Goal: Information Seeking & Learning: Compare options

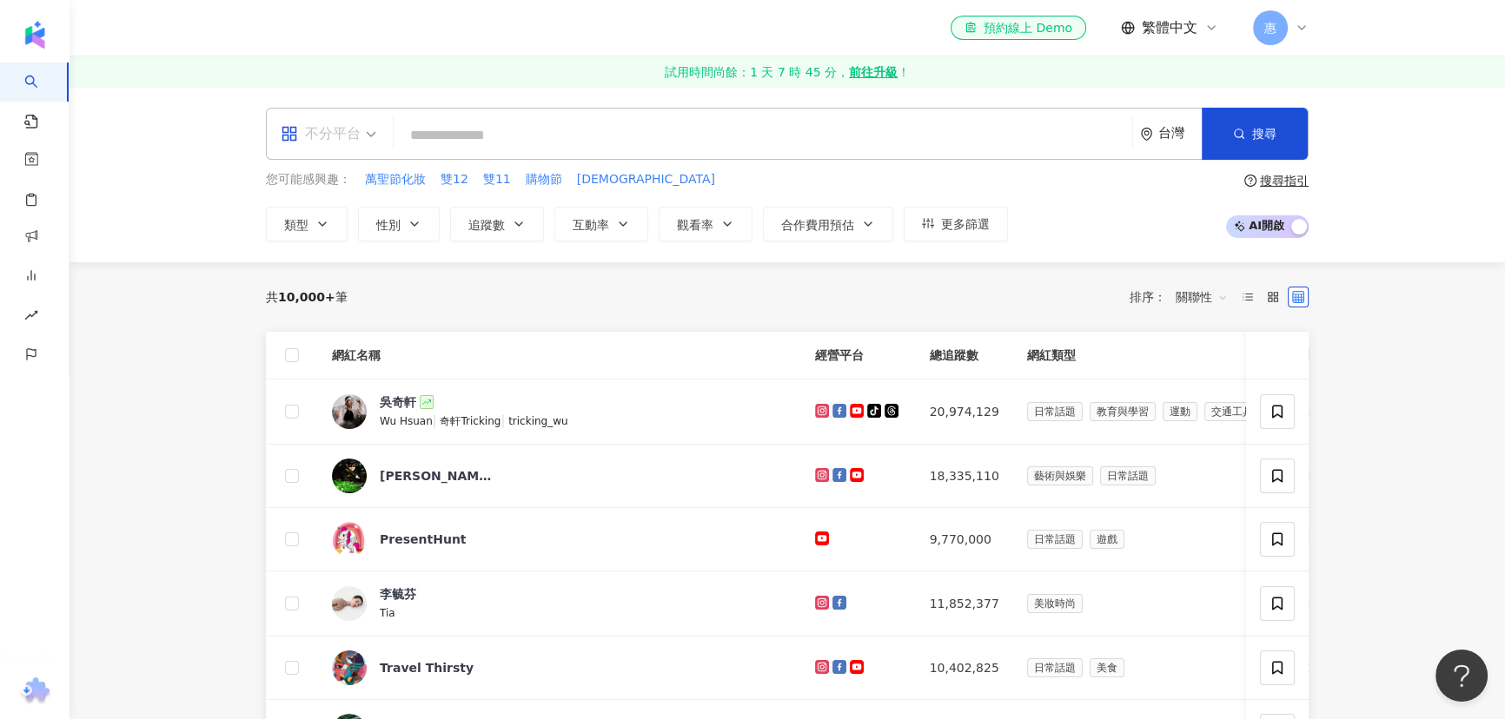
click at [348, 139] on div "不分平台" at bounding box center [321, 134] width 80 height 28
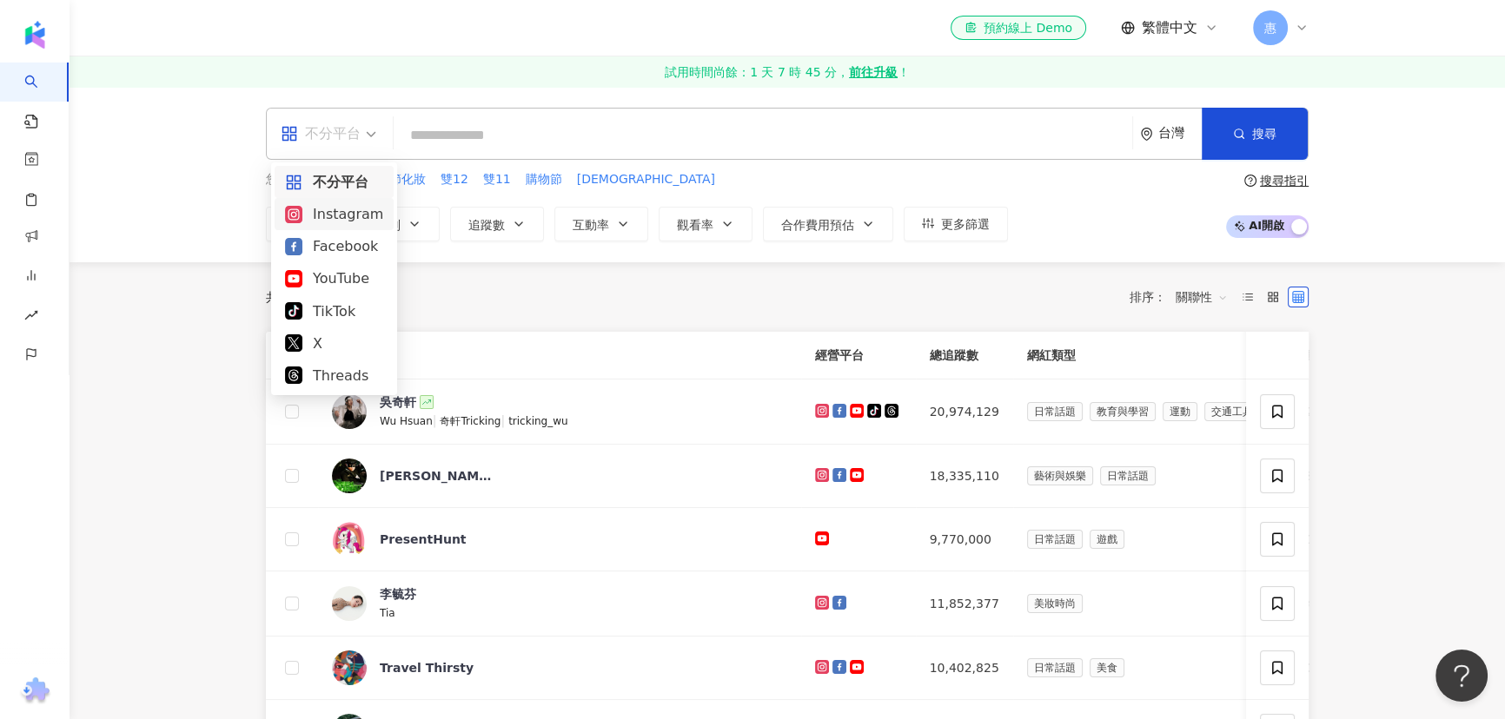
click at [343, 221] on div "Instagram" at bounding box center [334, 214] width 98 height 22
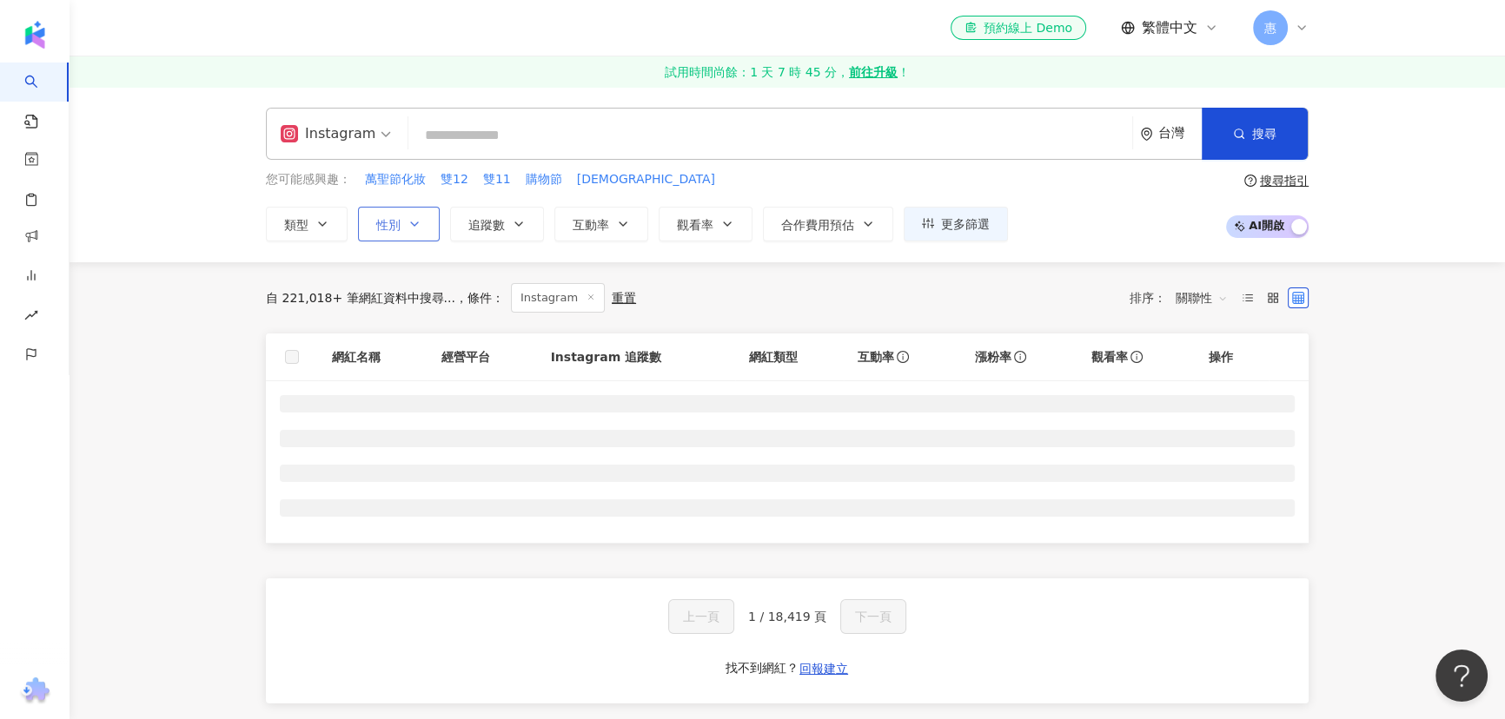
click at [422, 225] on button "性別" at bounding box center [399, 224] width 82 height 35
click at [433, 326] on div "不限 女 男 其他" at bounding box center [404, 345] width 59 height 129
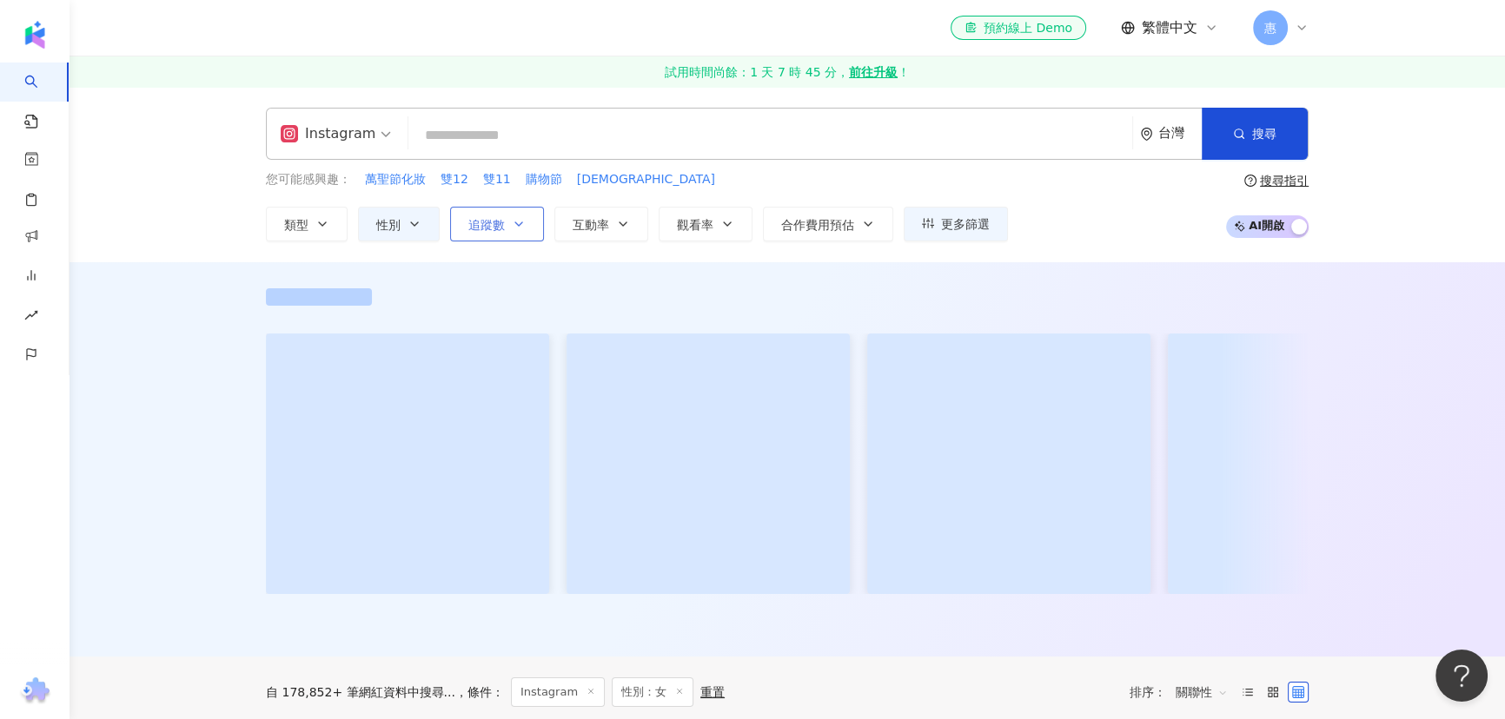
click at [534, 224] on button "追蹤數" at bounding box center [497, 224] width 94 height 35
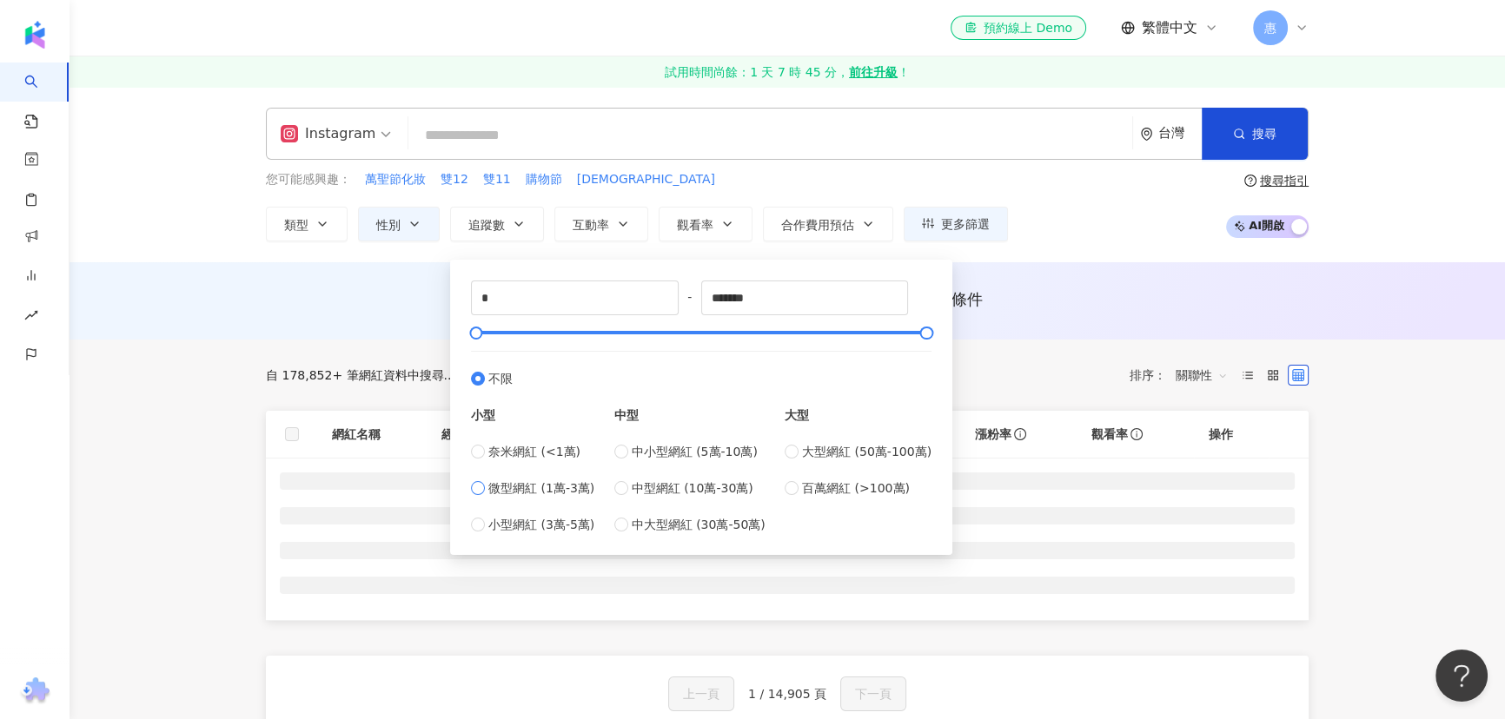
click at [512, 489] on span "微型網紅 (1萬-3萬)" at bounding box center [541, 488] width 106 height 19
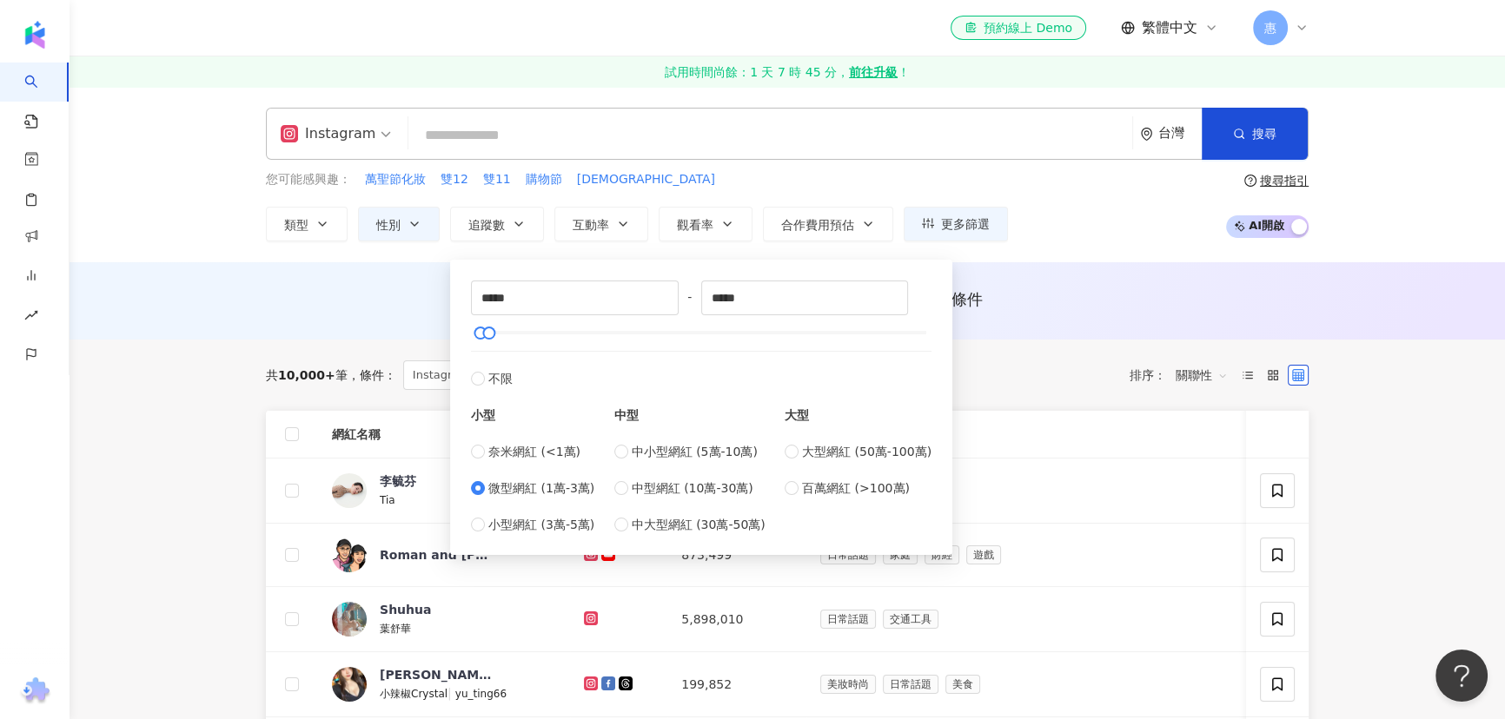
type input "*****"
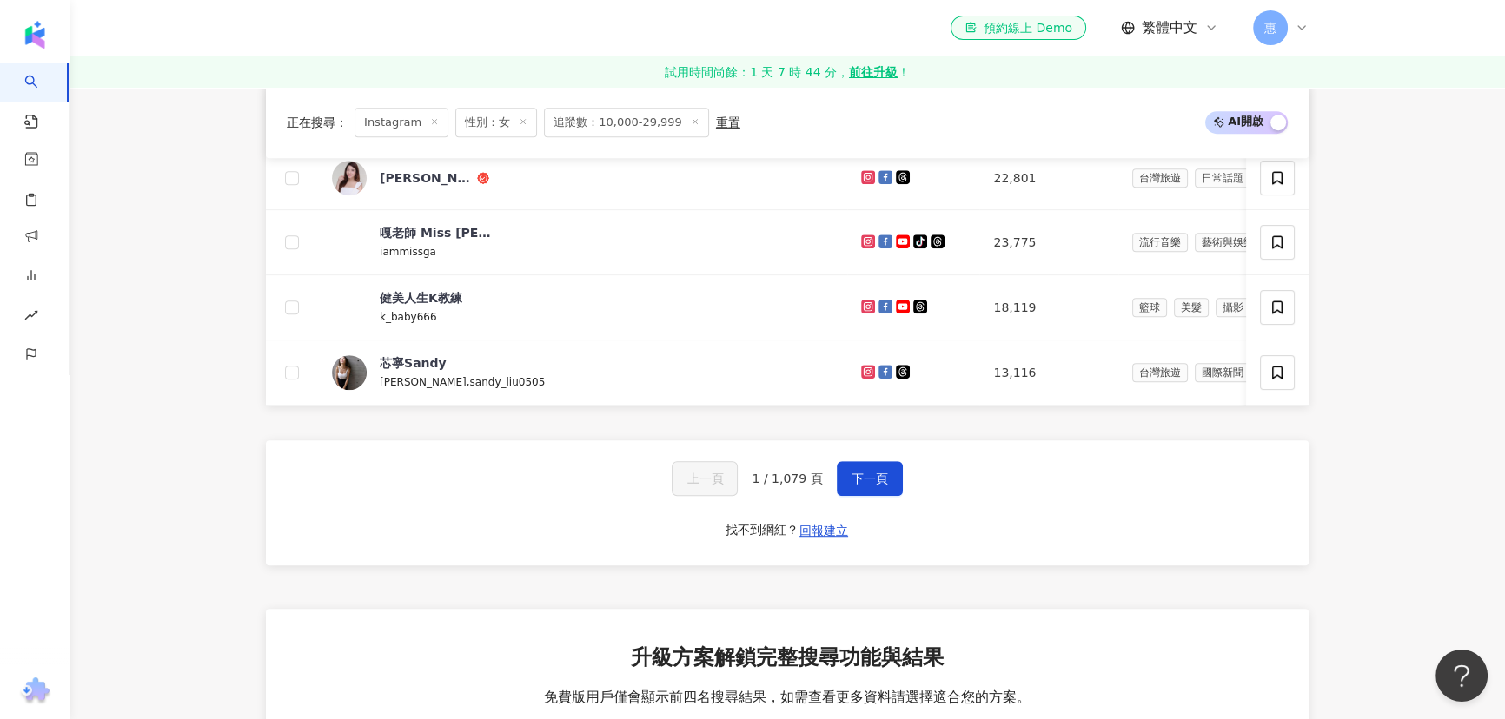
scroll to position [1422, 0]
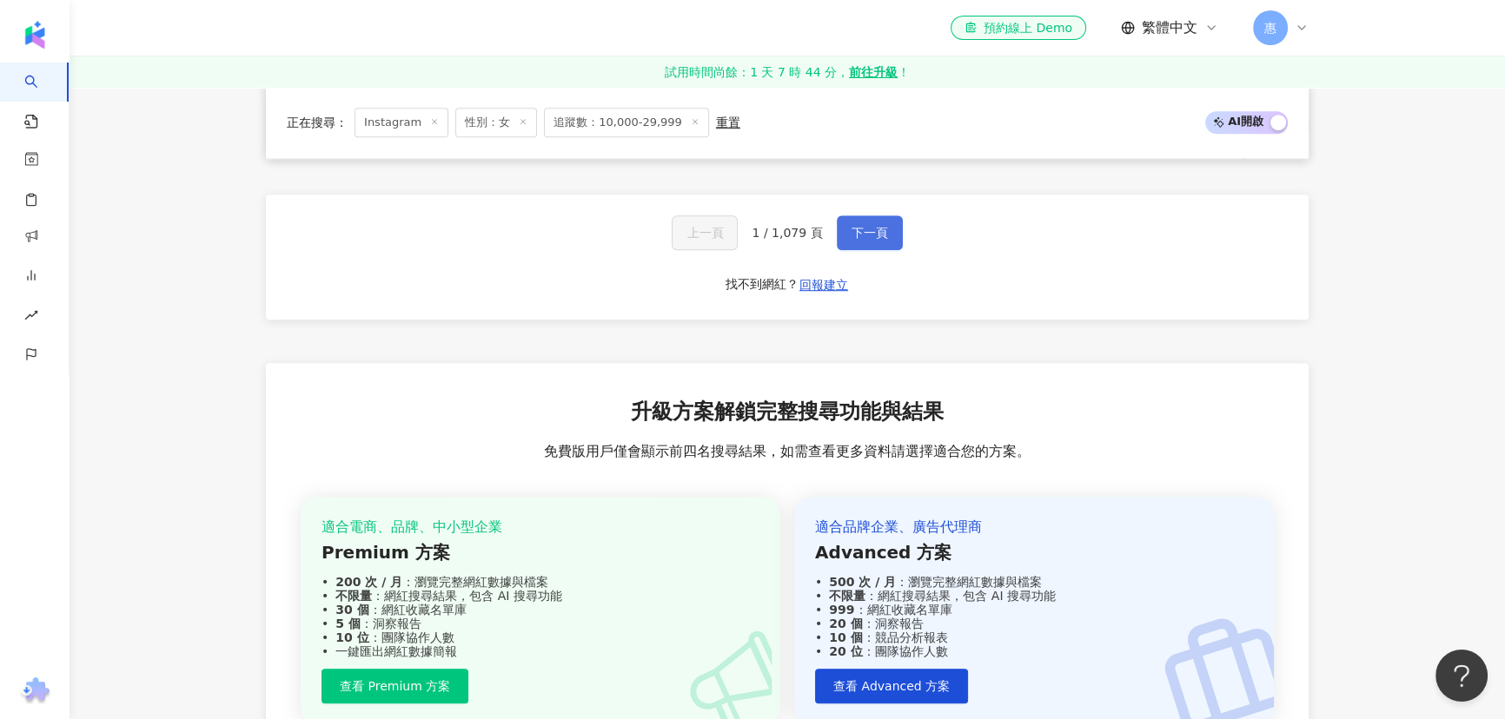
click at [885, 229] on button "下一頁" at bounding box center [870, 232] width 66 height 35
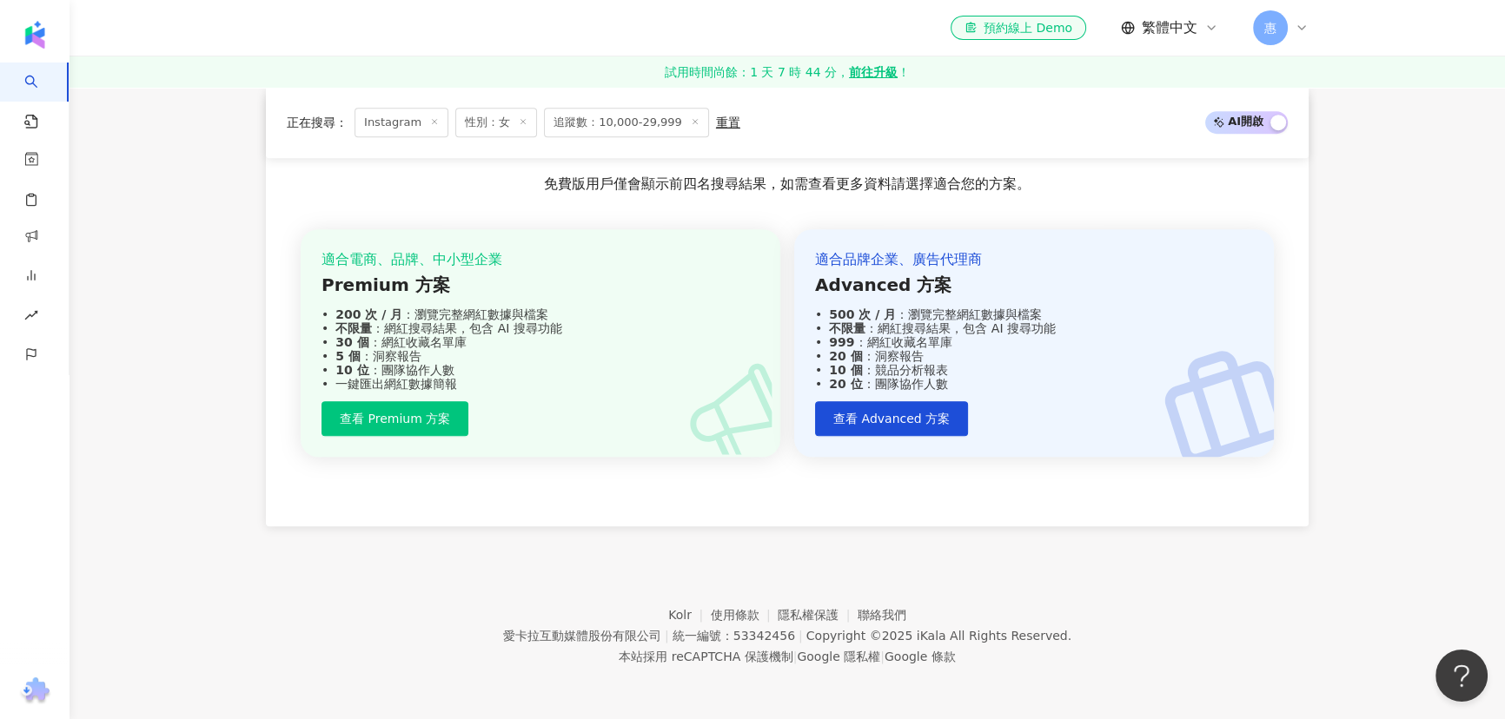
scroll to position [1066, 0]
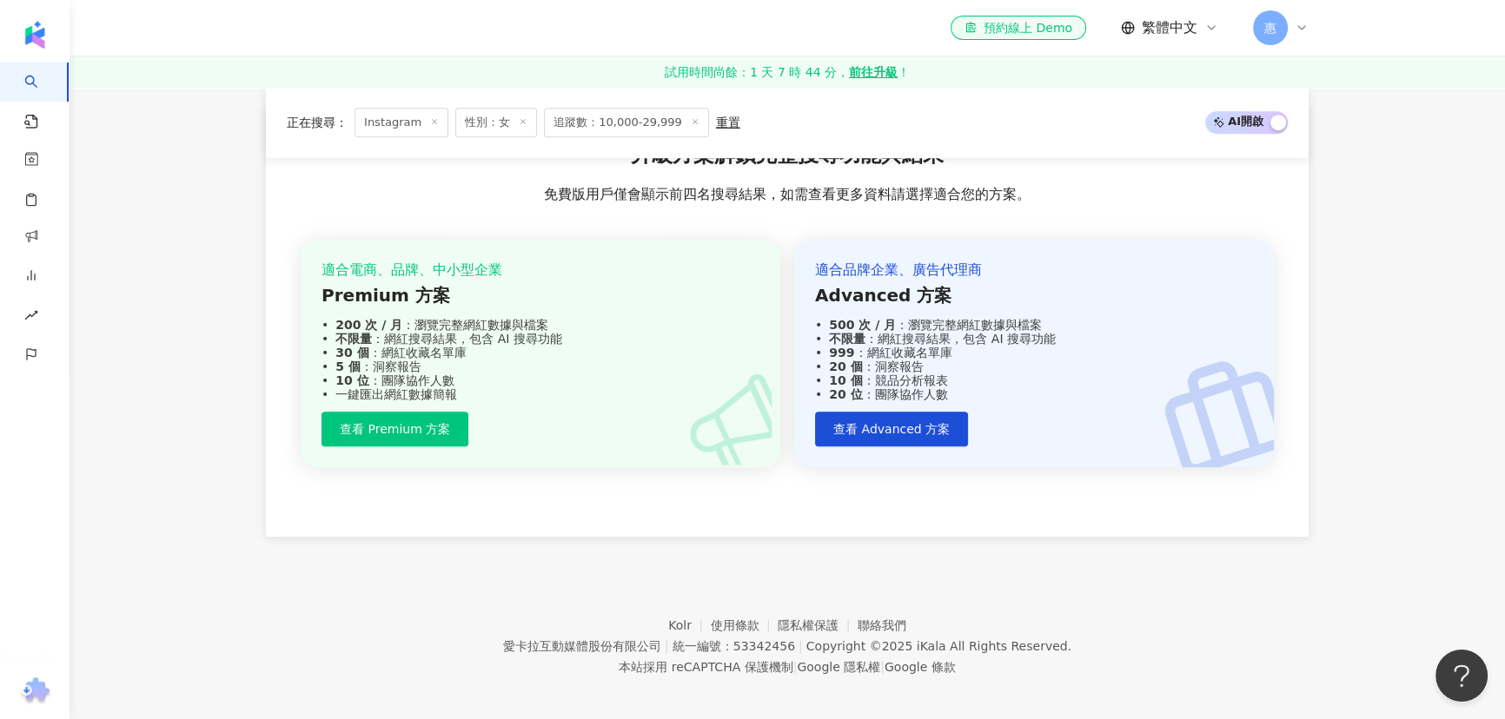
click at [885, 240] on div "適合品牌企業、廣告代理商 Advanced 方案 500 次 / 月 ：瀏覽完整網紅數據與檔案 不限量 ：網紅搜尋結果，包含 AI 搜尋功能 999 ：網紅收…" at bounding box center [1034, 354] width 480 height 229
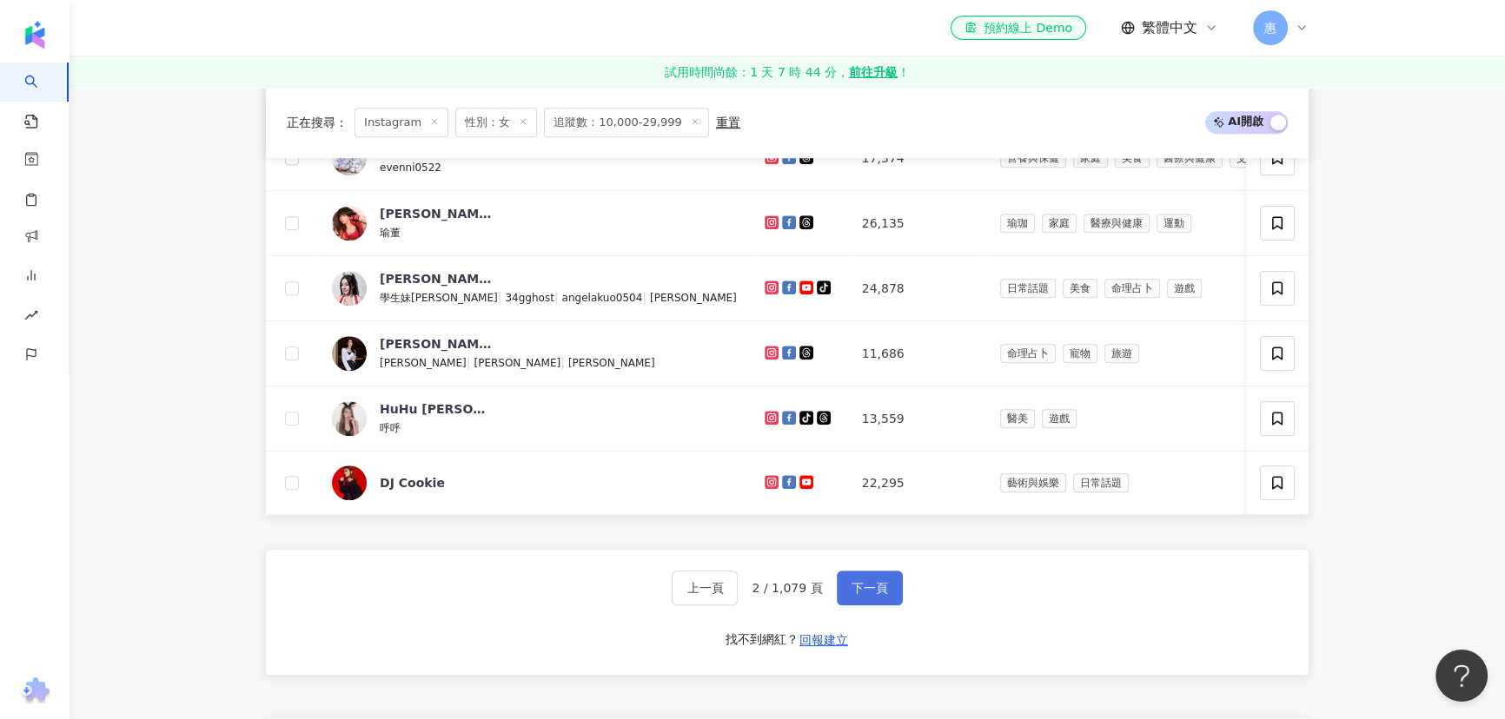
scroll to position [1422, 0]
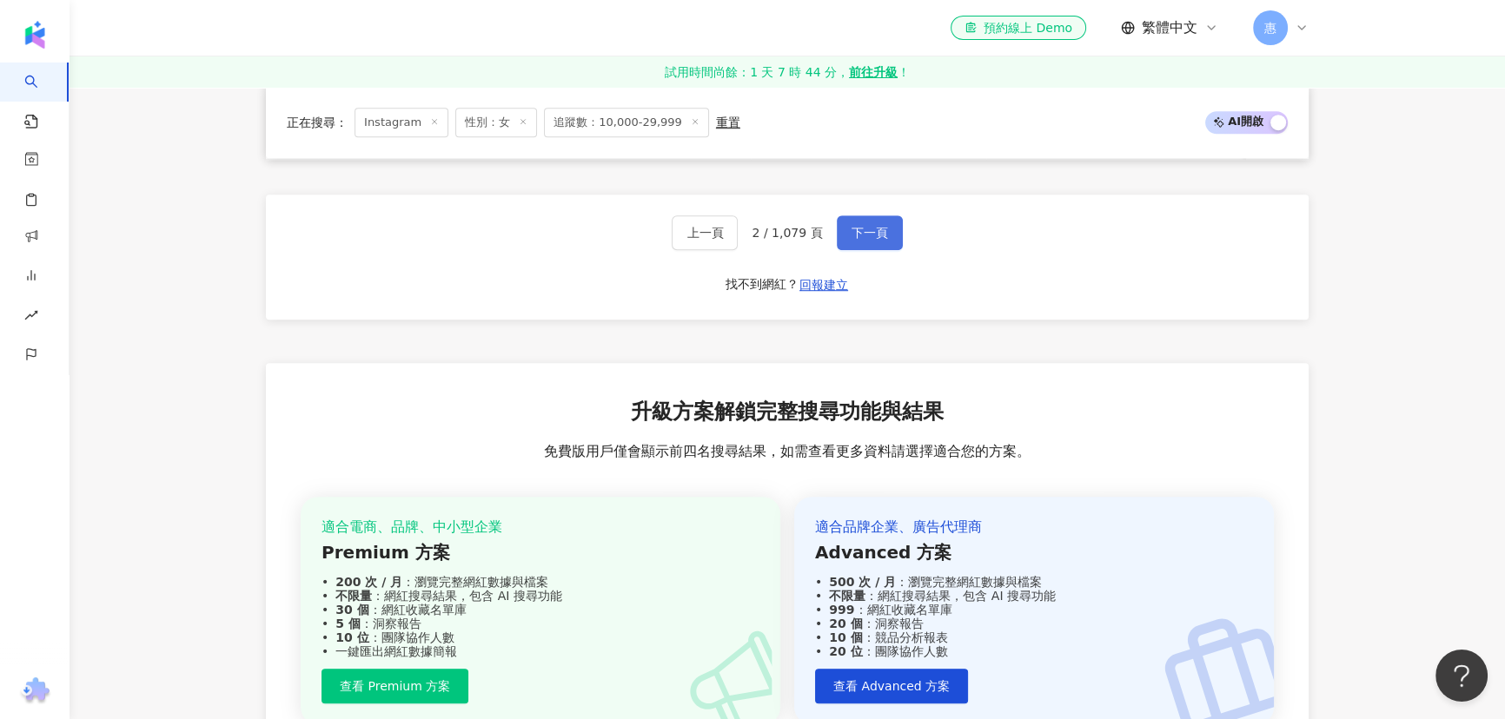
click at [885, 229] on button "下一頁" at bounding box center [870, 232] width 66 height 35
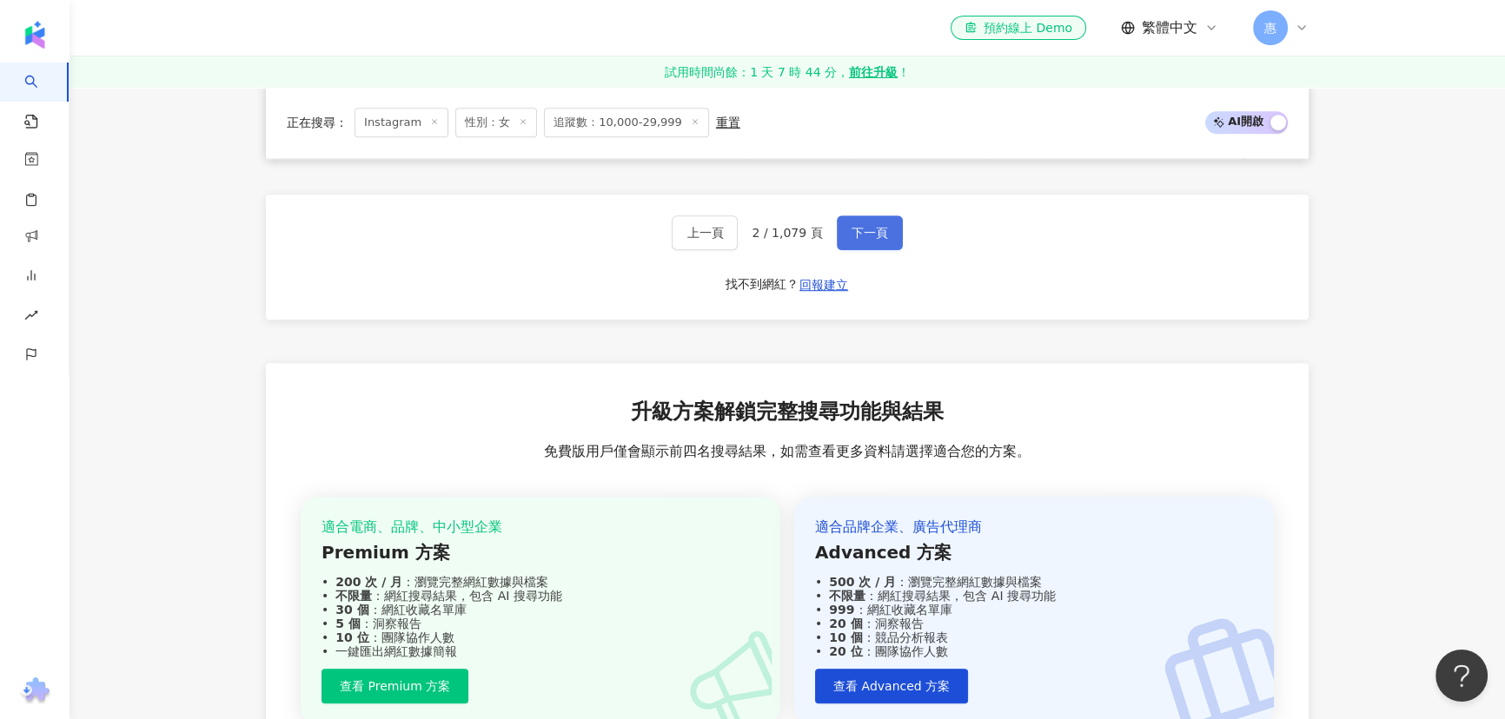
click at [885, 229] on button "下一頁" at bounding box center [870, 232] width 66 height 35
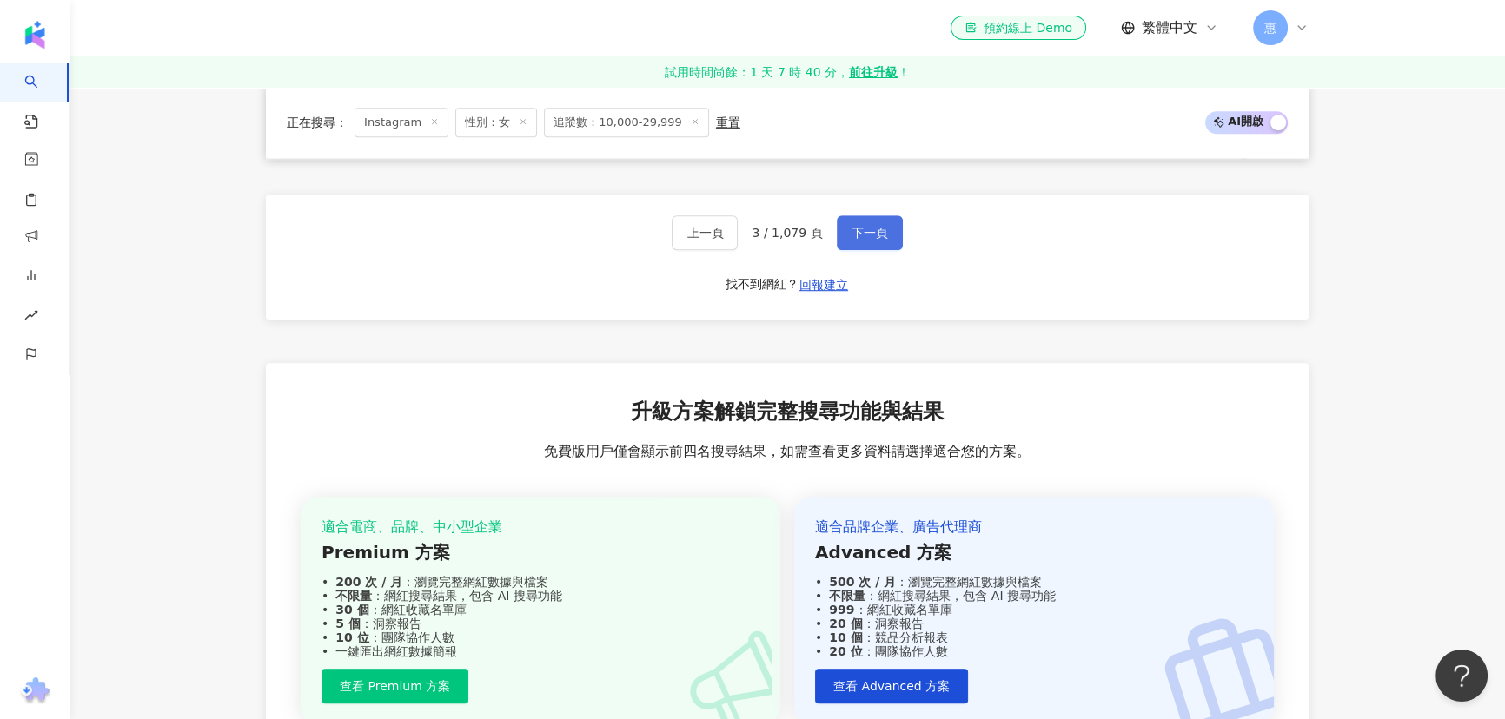
click at [876, 230] on span "下一頁" at bounding box center [870, 233] width 36 height 14
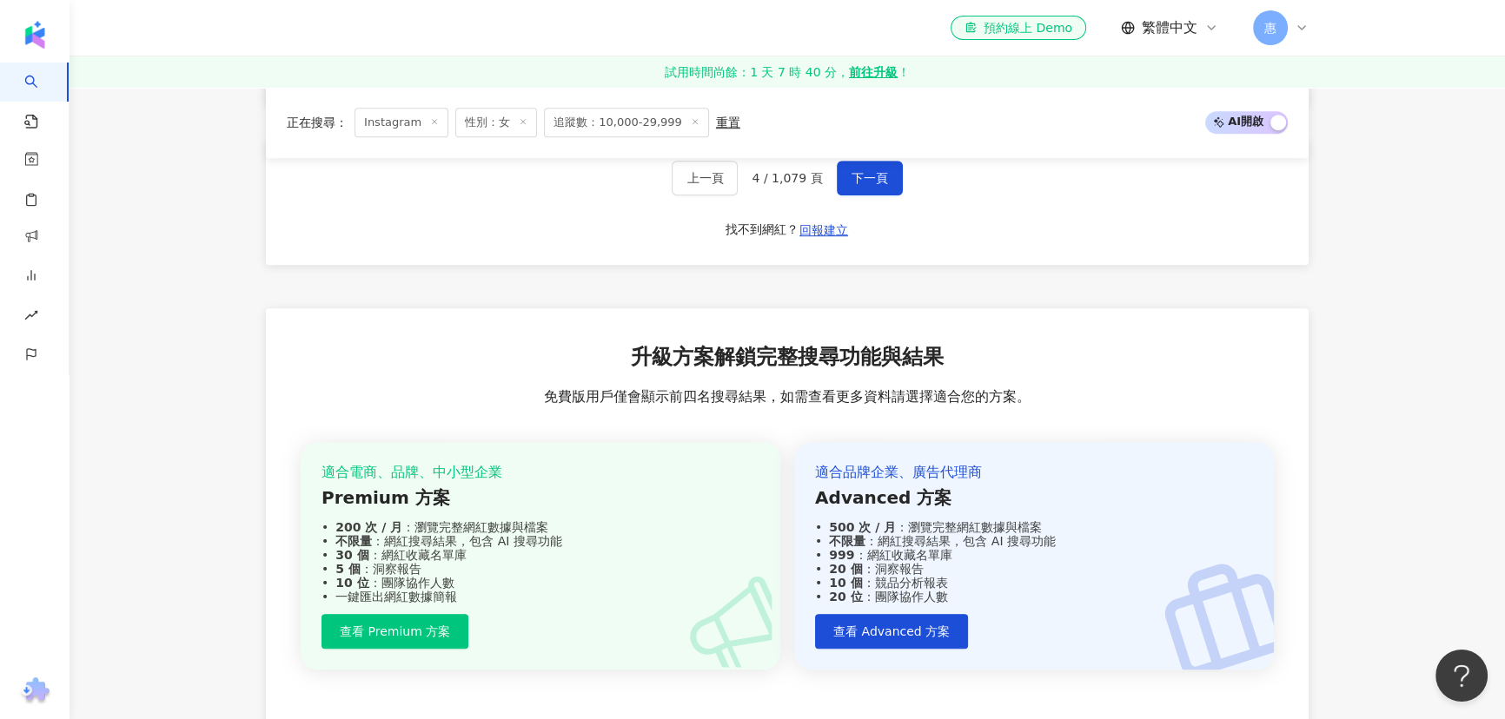
scroll to position [1452, 0]
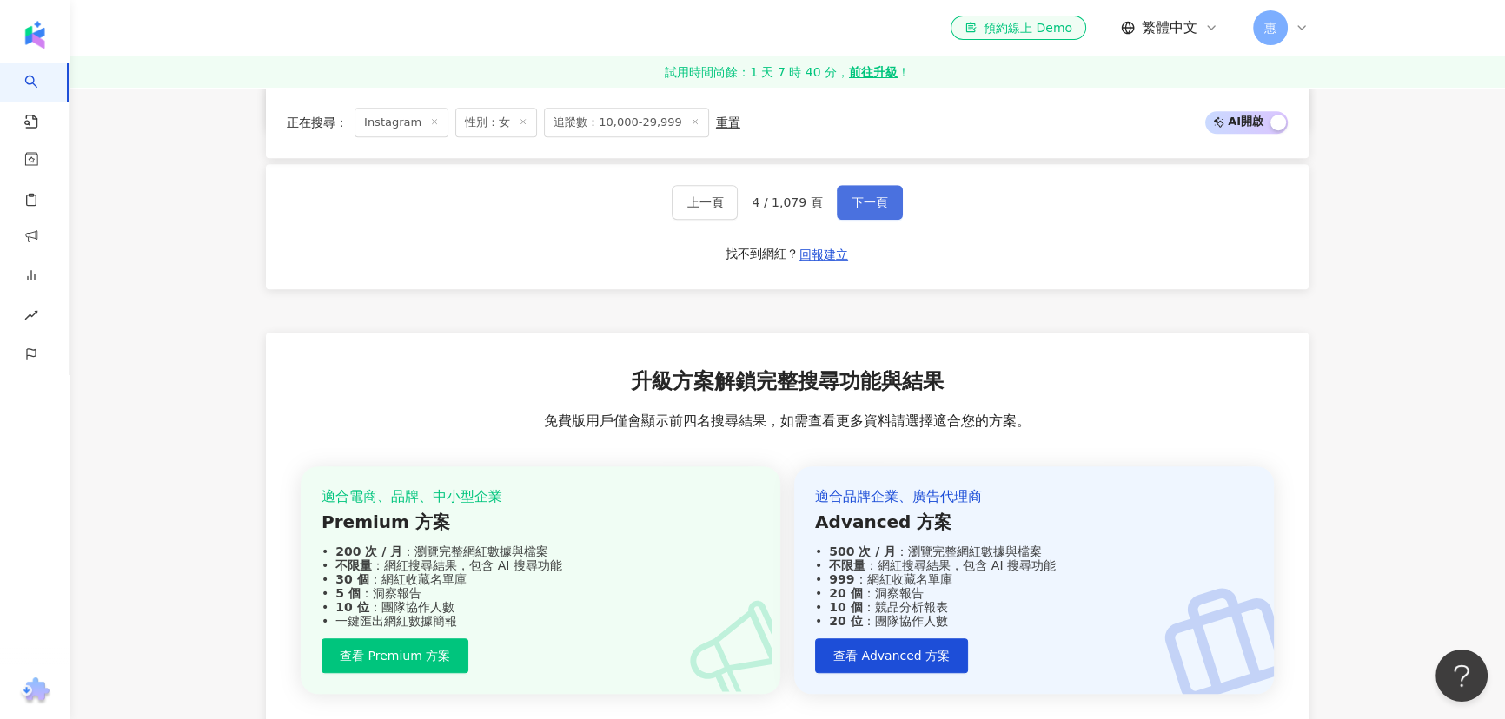
click at [874, 212] on button "下一頁" at bounding box center [870, 202] width 66 height 35
click at [864, 213] on button "下一頁" at bounding box center [870, 204] width 66 height 35
click at [876, 210] on span "下一頁" at bounding box center [870, 204] width 36 height 14
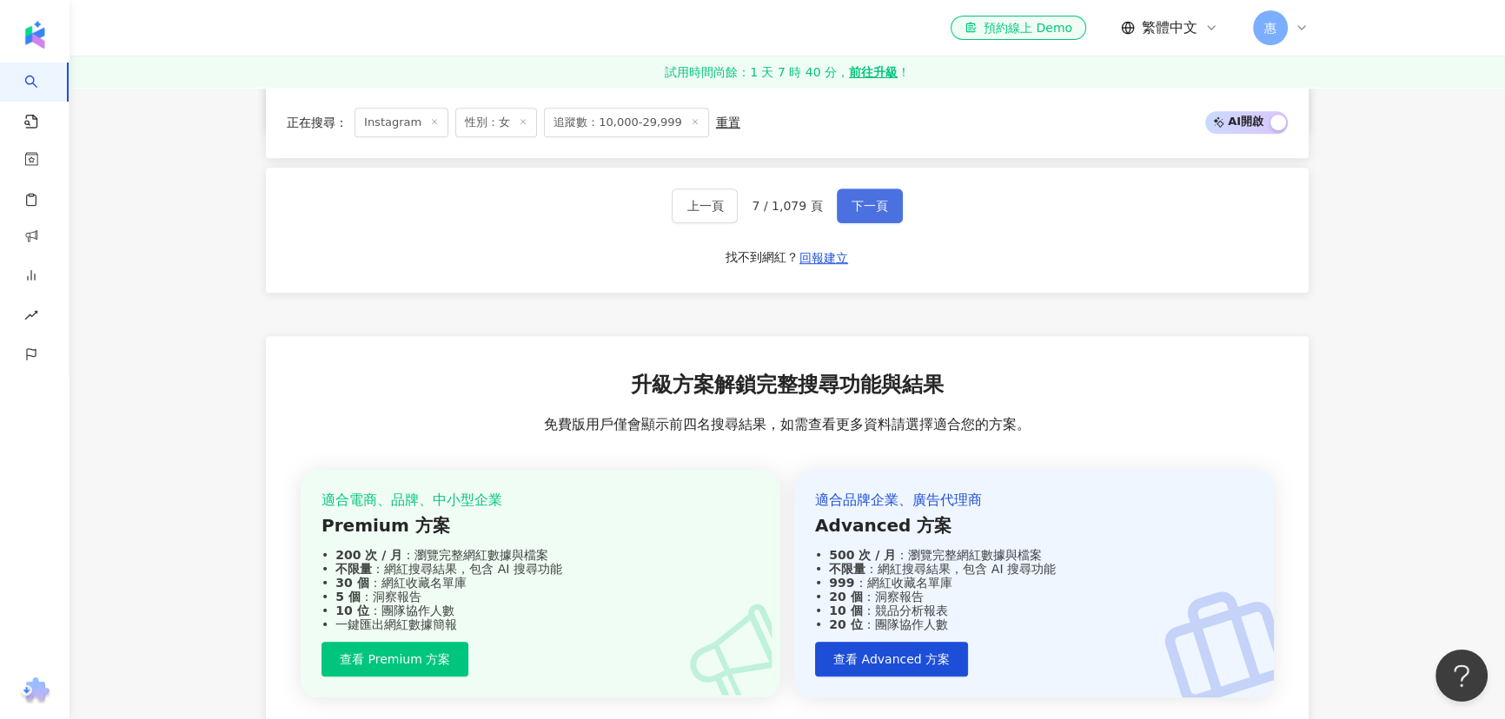
click at [873, 206] on span "下一頁" at bounding box center [870, 206] width 36 height 14
click at [865, 201] on span "下一頁" at bounding box center [870, 208] width 36 height 14
click at [872, 204] on span "下一頁" at bounding box center [870, 206] width 36 height 14
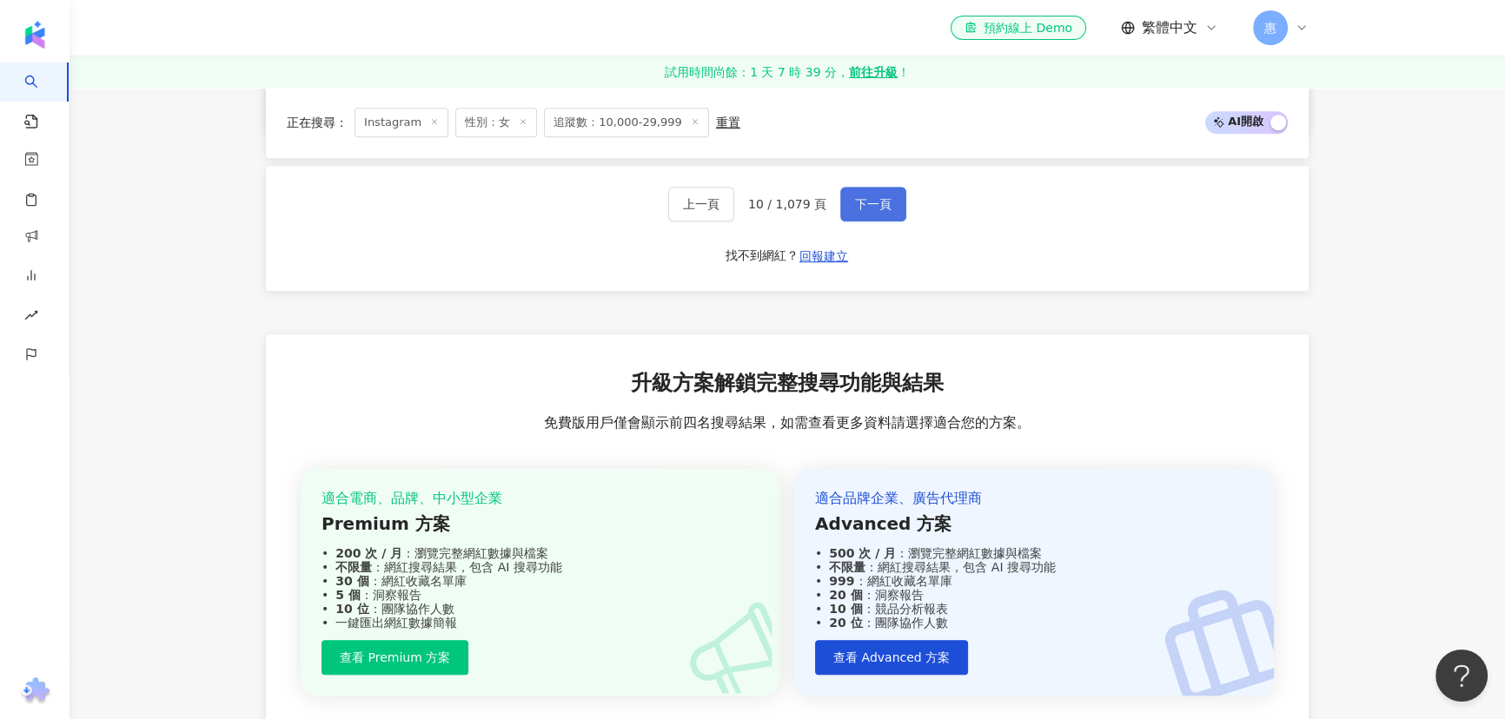
click at [882, 202] on span "下一頁" at bounding box center [873, 204] width 36 height 14
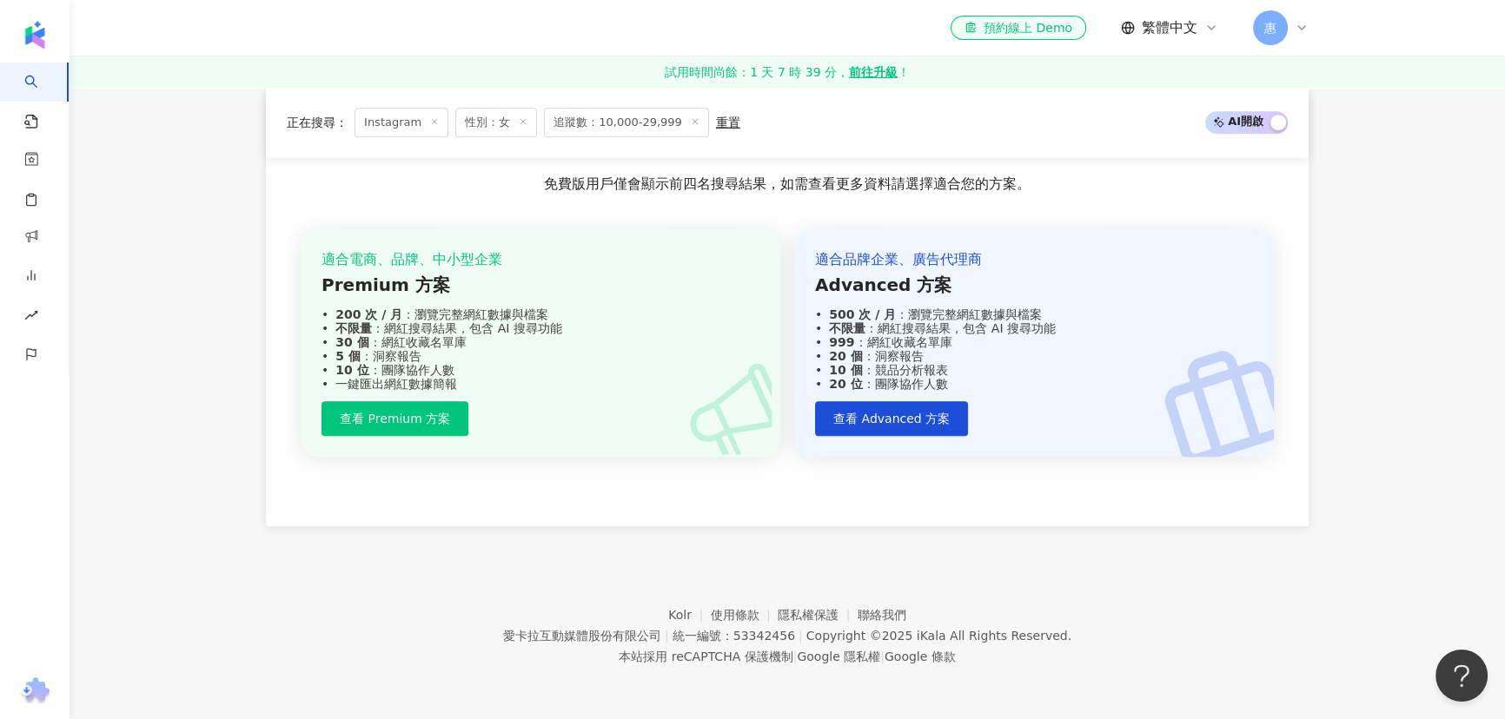
scroll to position [1066, 0]
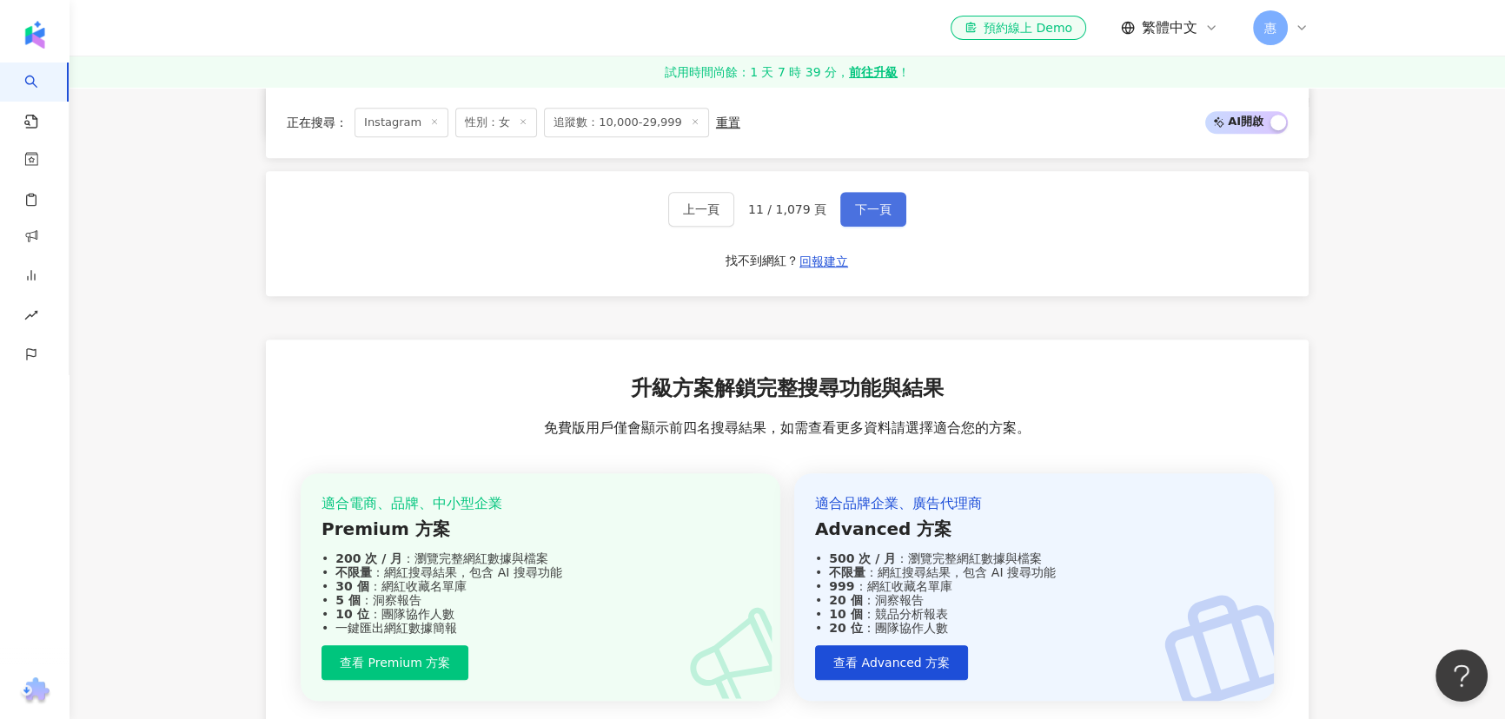
click at [867, 203] on span "下一頁" at bounding box center [873, 209] width 36 height 14
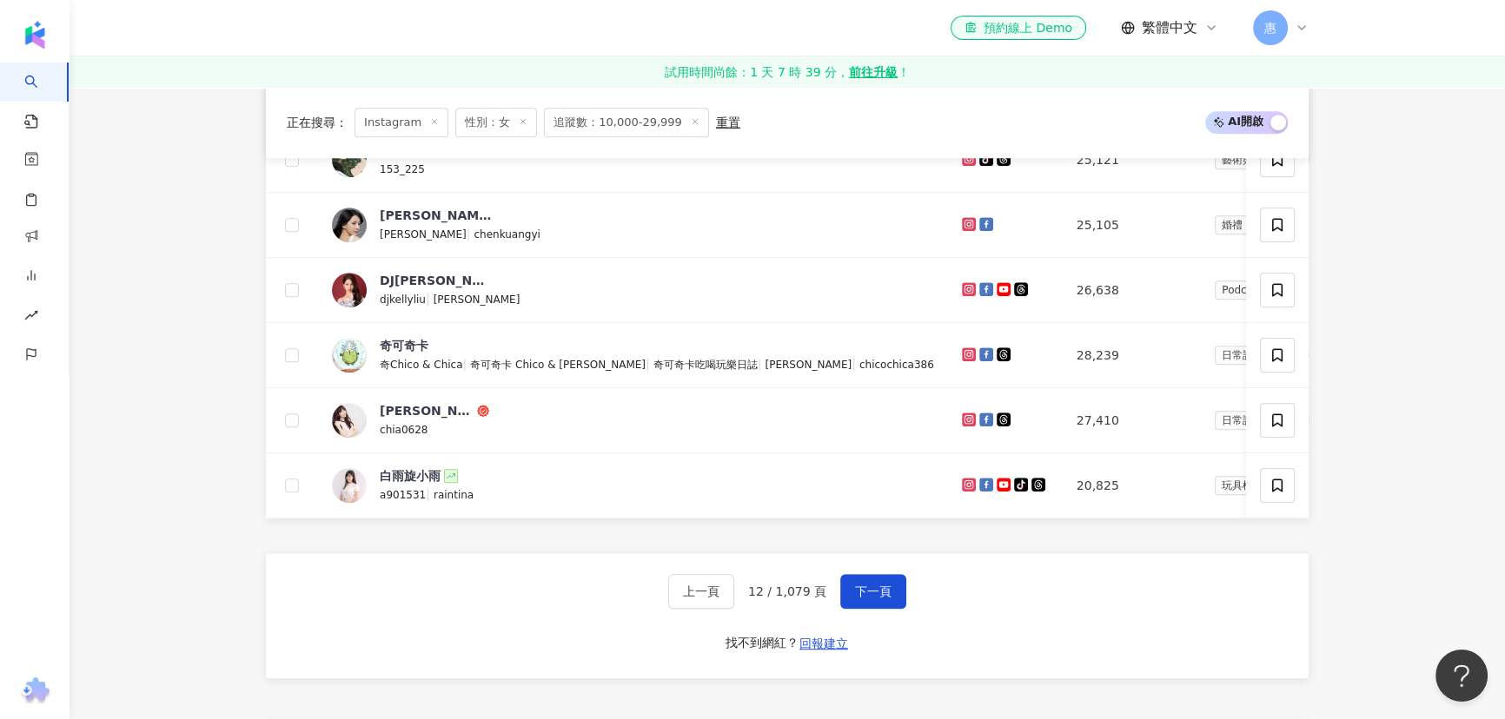
scroll to position [1452, 0]
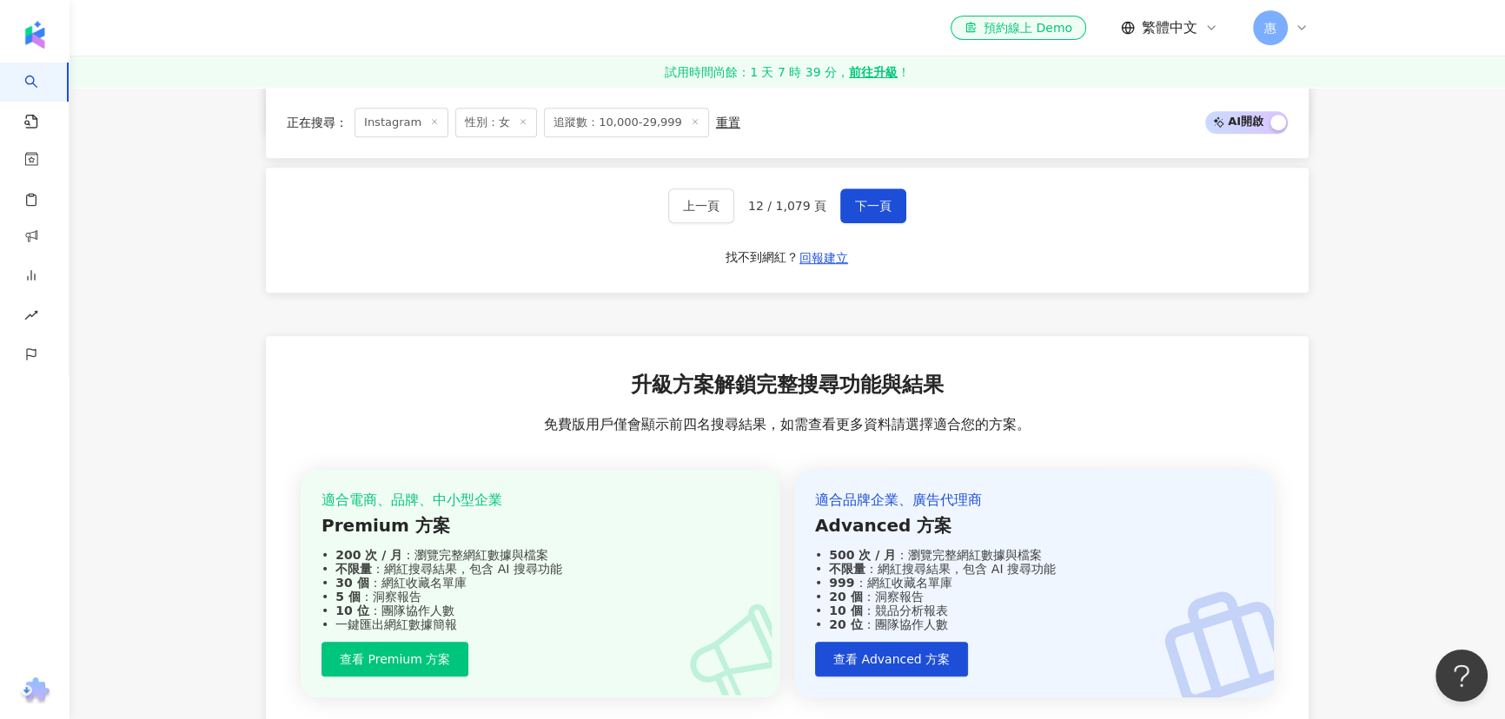
click at [892, 222] on div "上一頁 12 / 1,079 頁 下一頁 找不到網紅？ 回報建立" at bounding box center [787, 230] width 1043 height 125
click at [865, 207] on span "下一頁" at bounding box center [873, 206] width 36 height 14
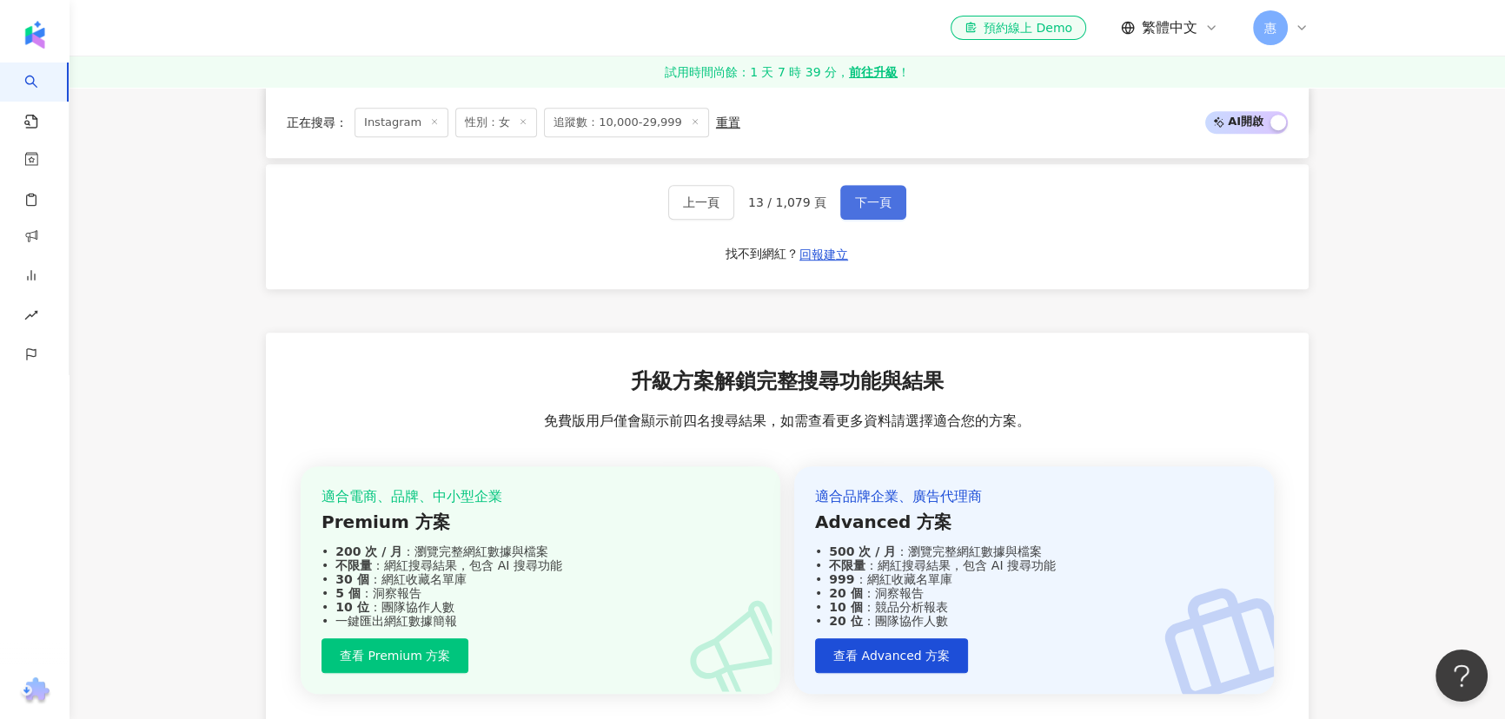
click at [865, 207] on span "下一頁" at bounding box center [873, 203] width 36 height 14
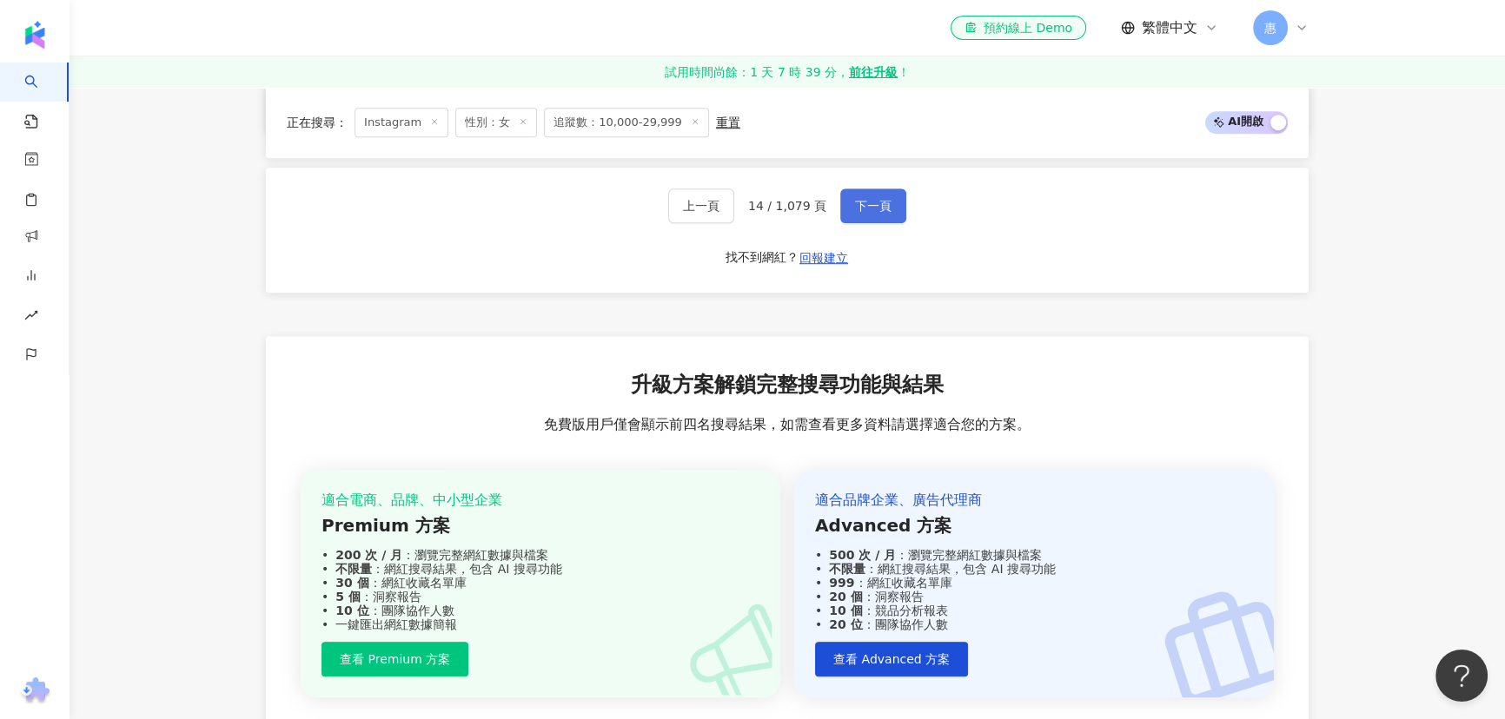
click at [857, 199] on span "下一頁" at bounding box center [873, 206] width 36 height 14
click at [872, 199] on span "下一頁" at bounding box center [873, 206] width 36 height 14
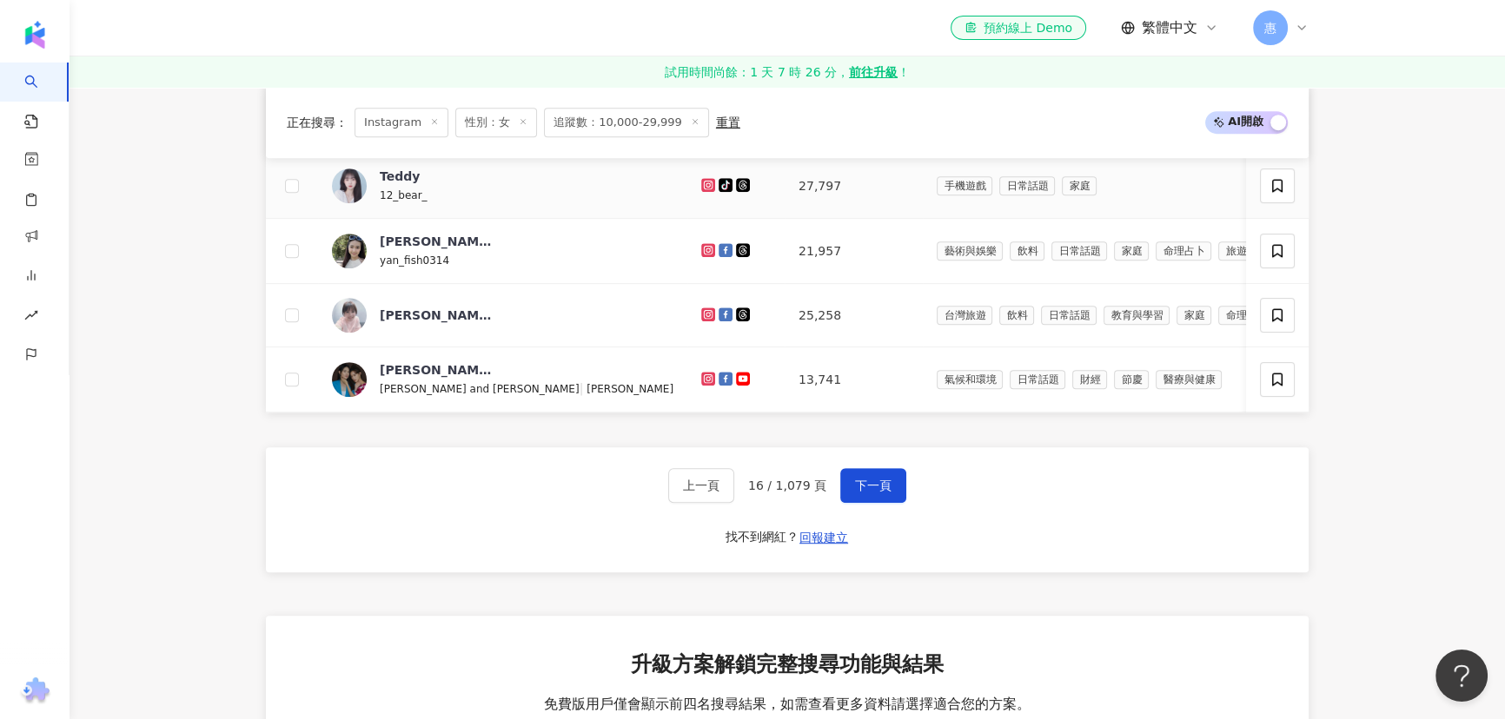
scroll to position [1216, 0]
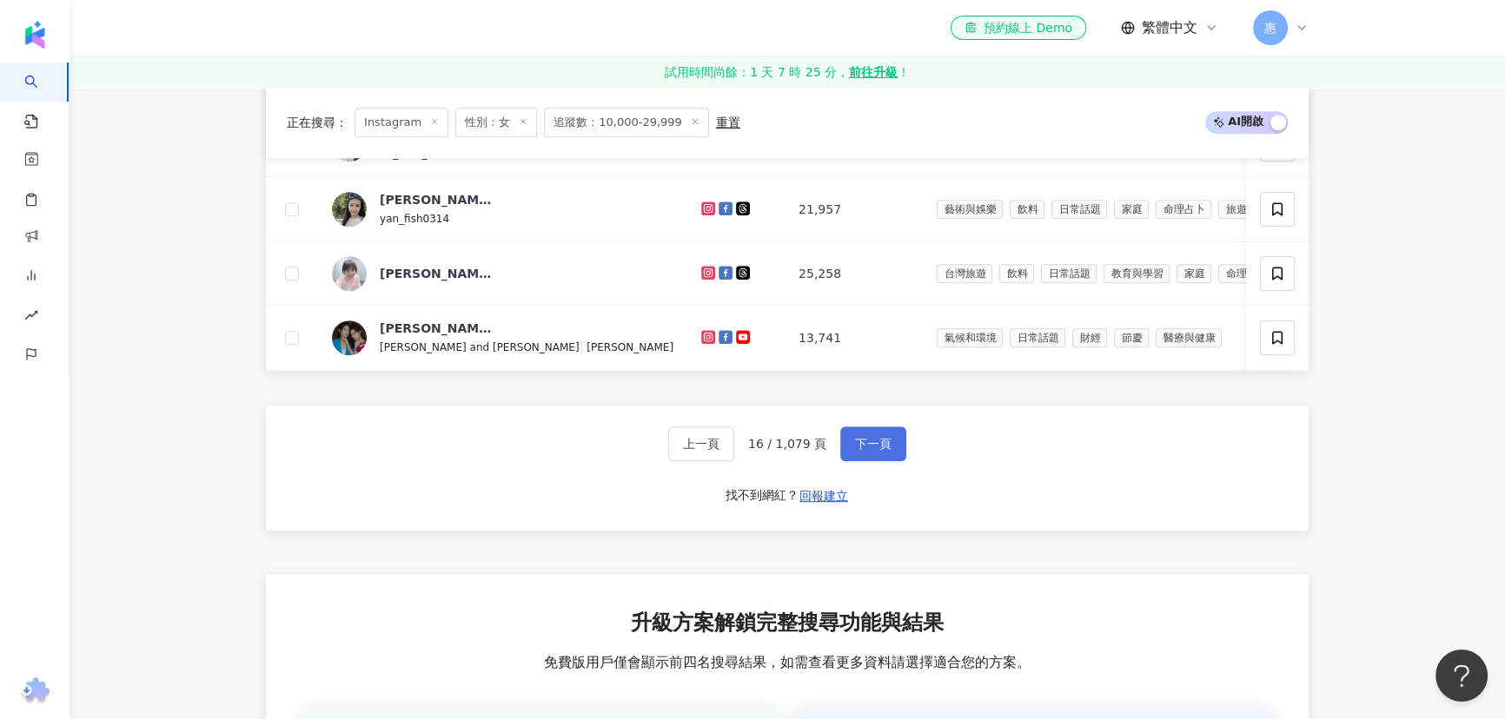
click at [883, 450] on span "下一頁" at bounding box center [873, 444] width 36 height 14
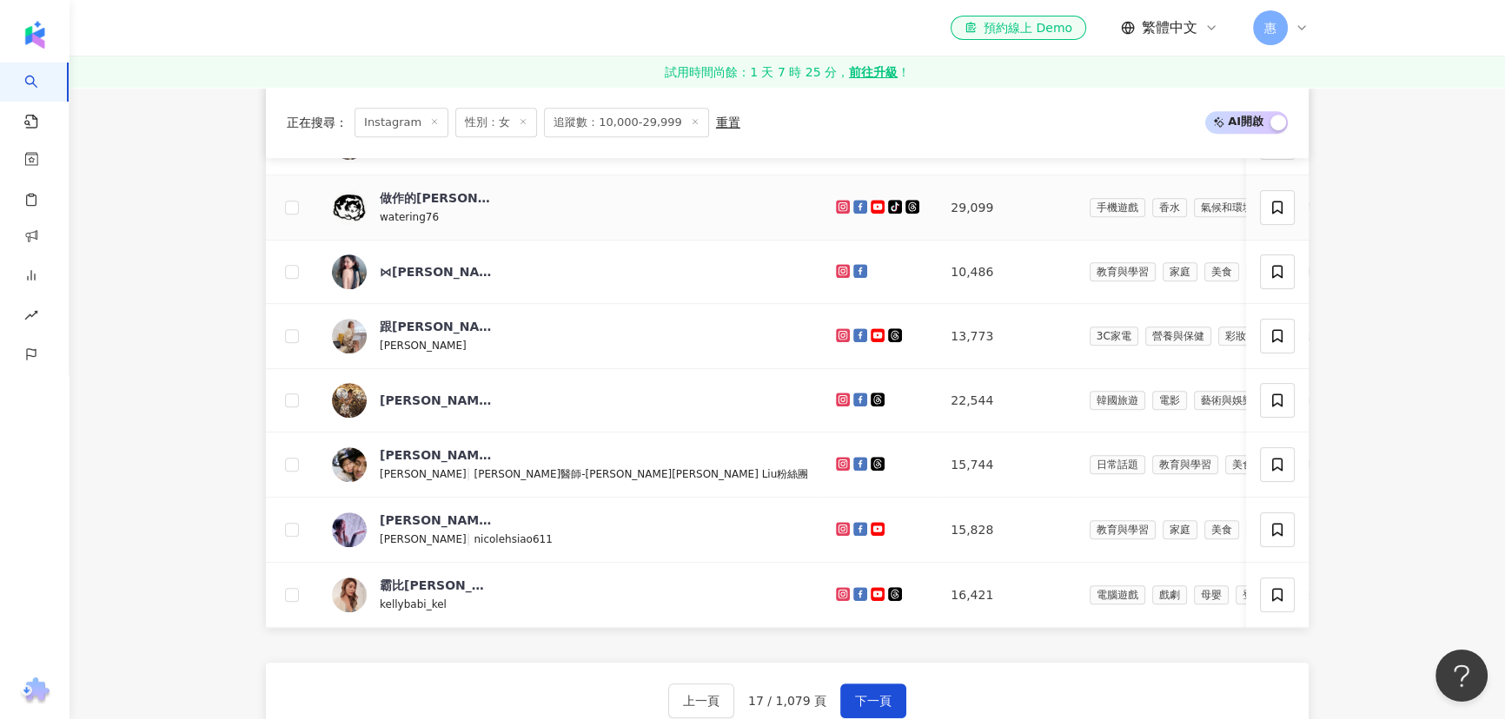
scroll to position [978, 0]
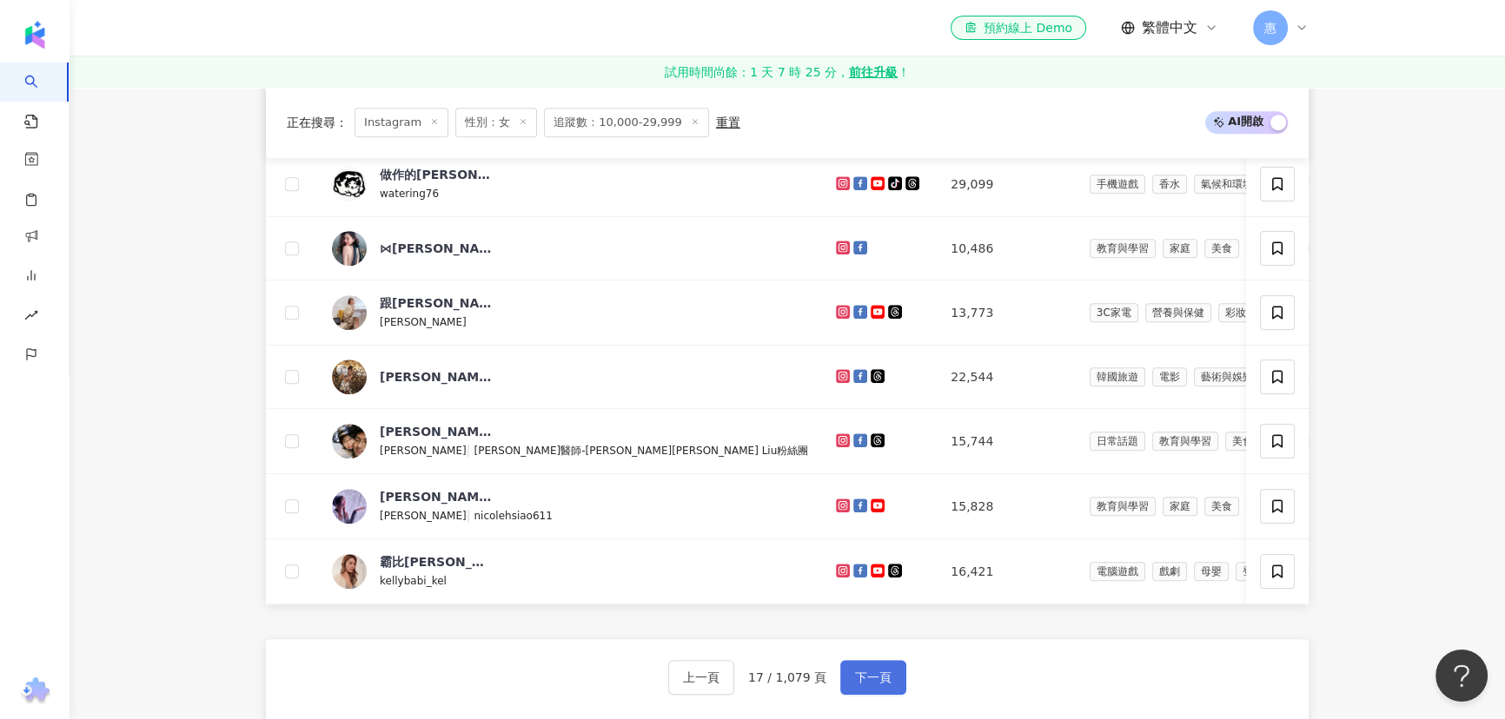
click at [893, 671] on button "下一頁" at bounding box center [873, 677] width 66 height 35
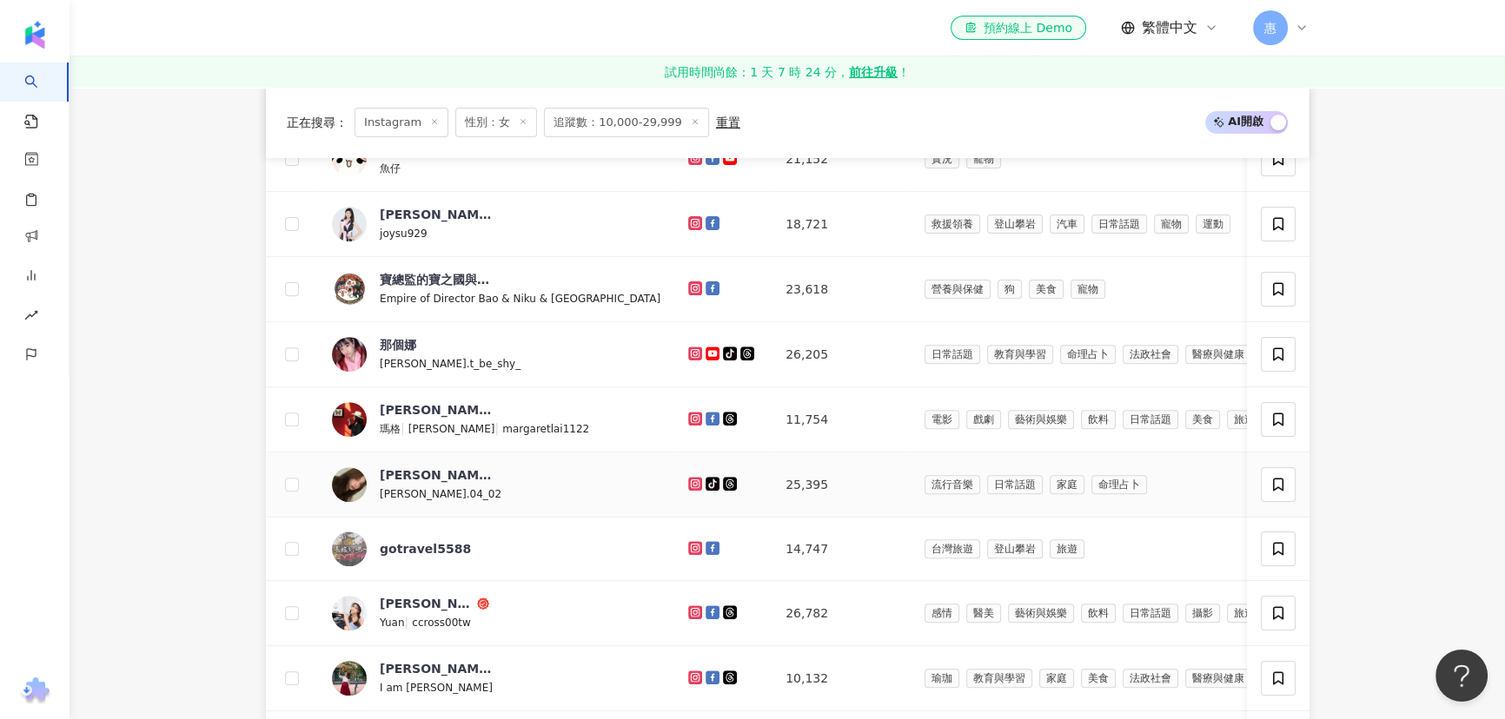
scroll to position [982, 0]
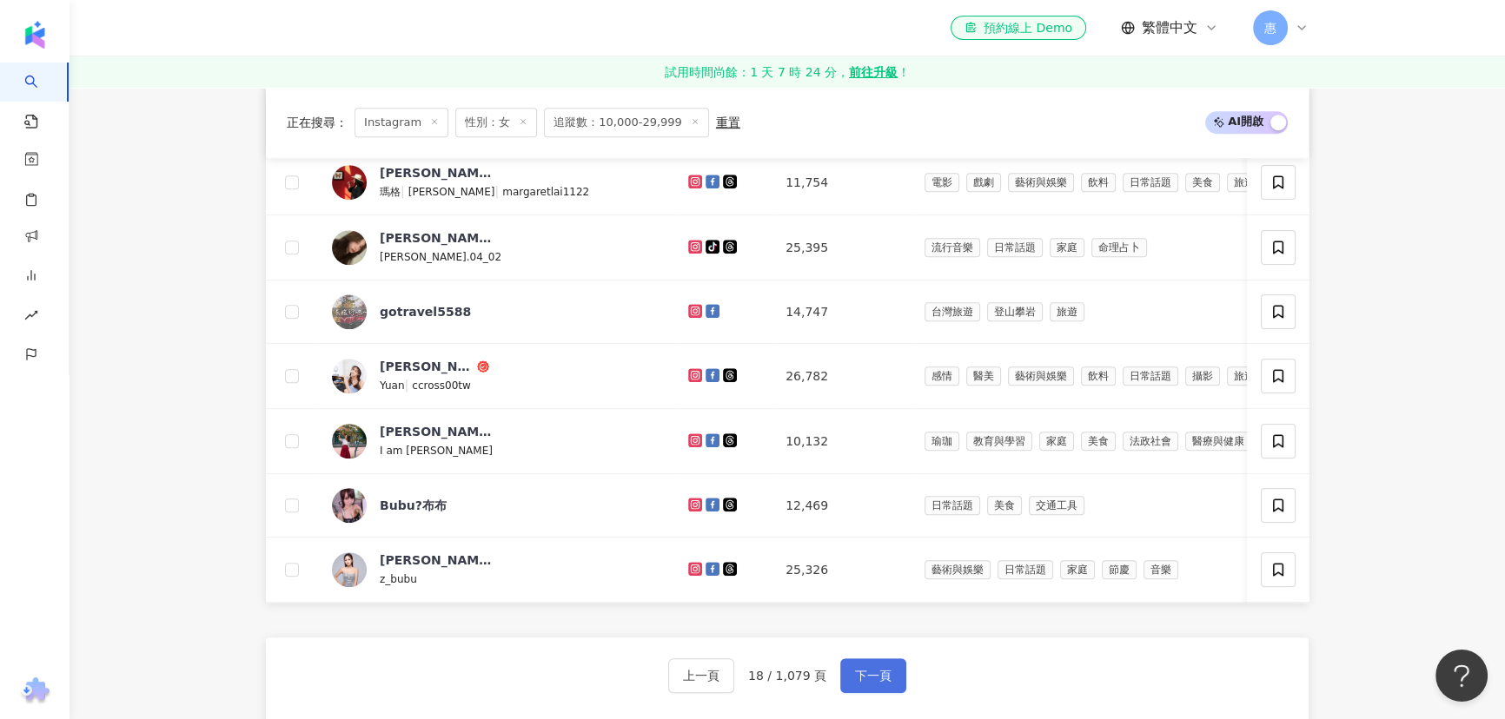
click at [884, 683] on span "下一頁" at bounding box center [873, 676] width 36 height 14
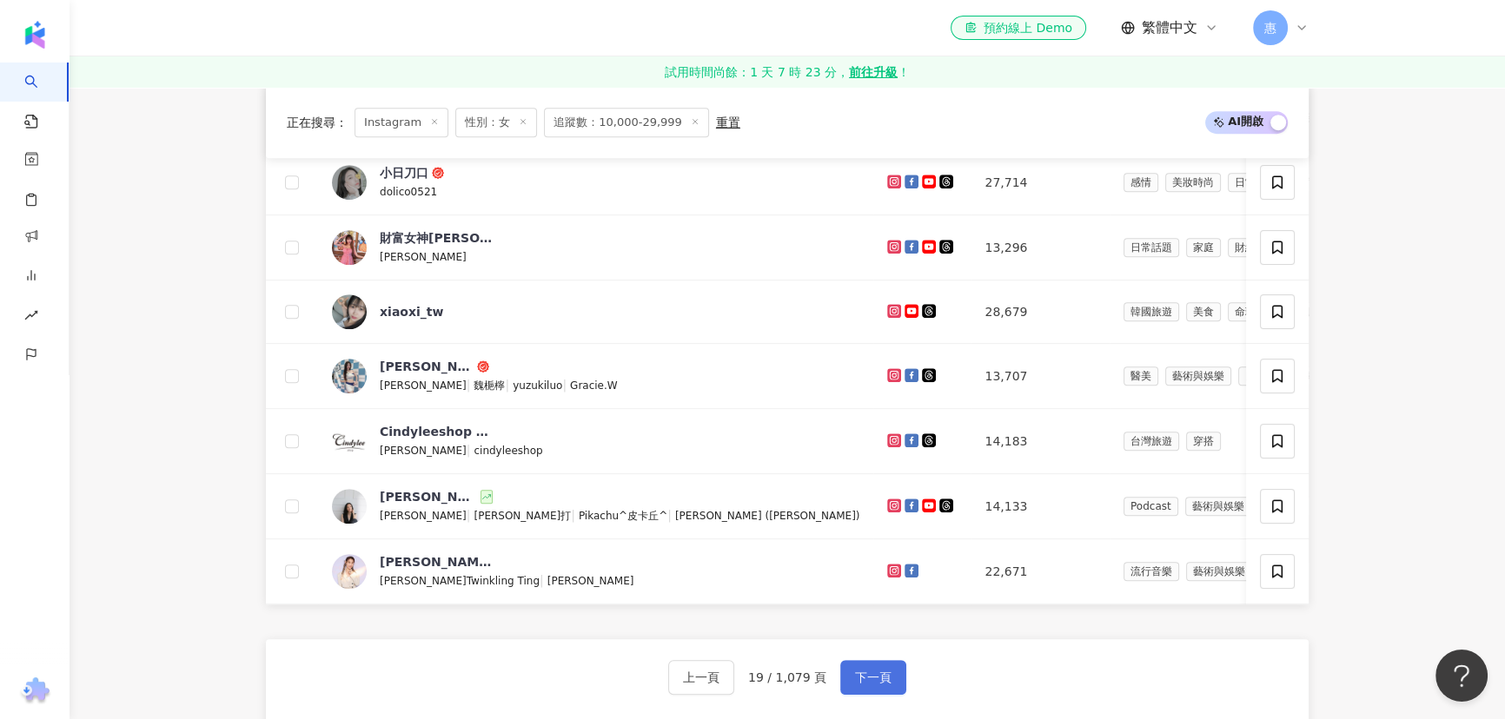
click at [876, 683] on span "下一頁" at bounding box center [873, 678] width 36 height 14
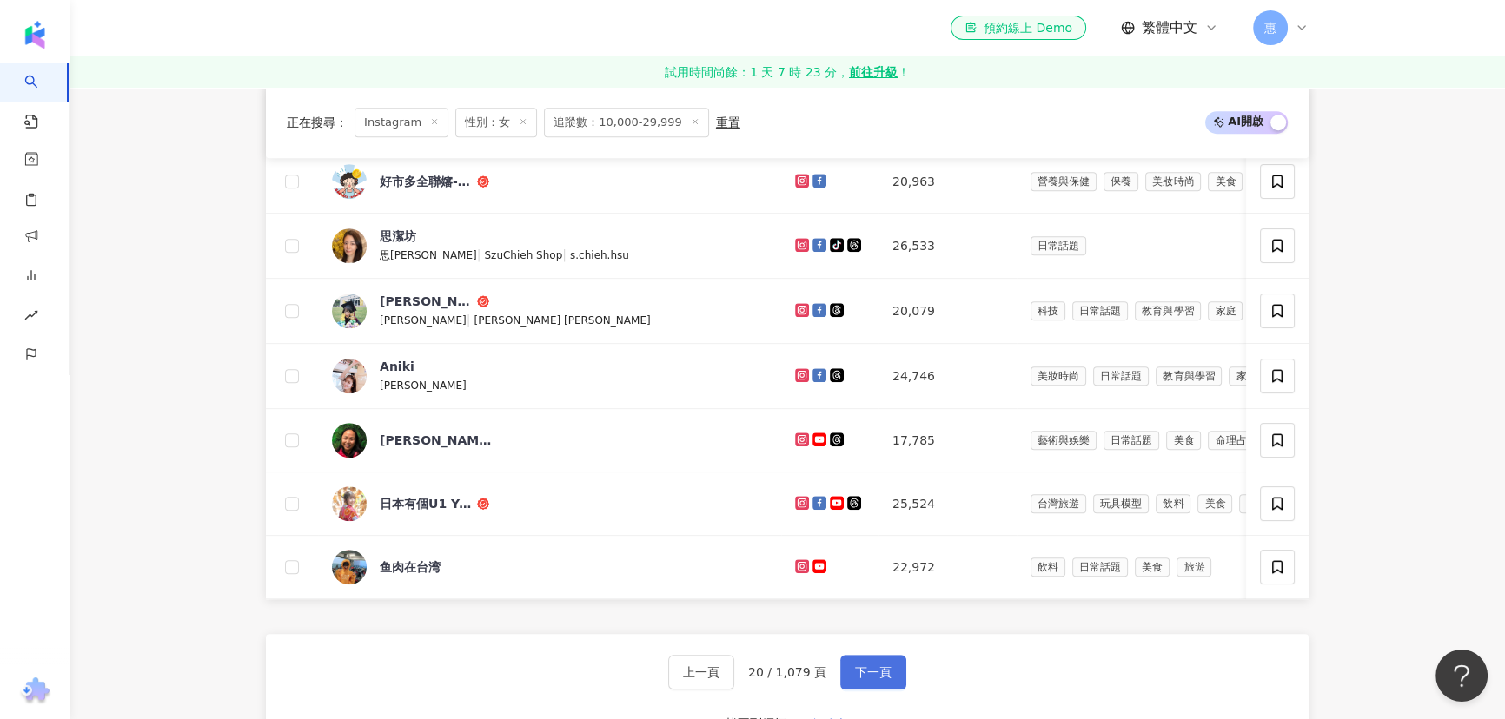
click at [849, 661] on button "下一頁" at bounding box center [873, 672] width 66 height 35
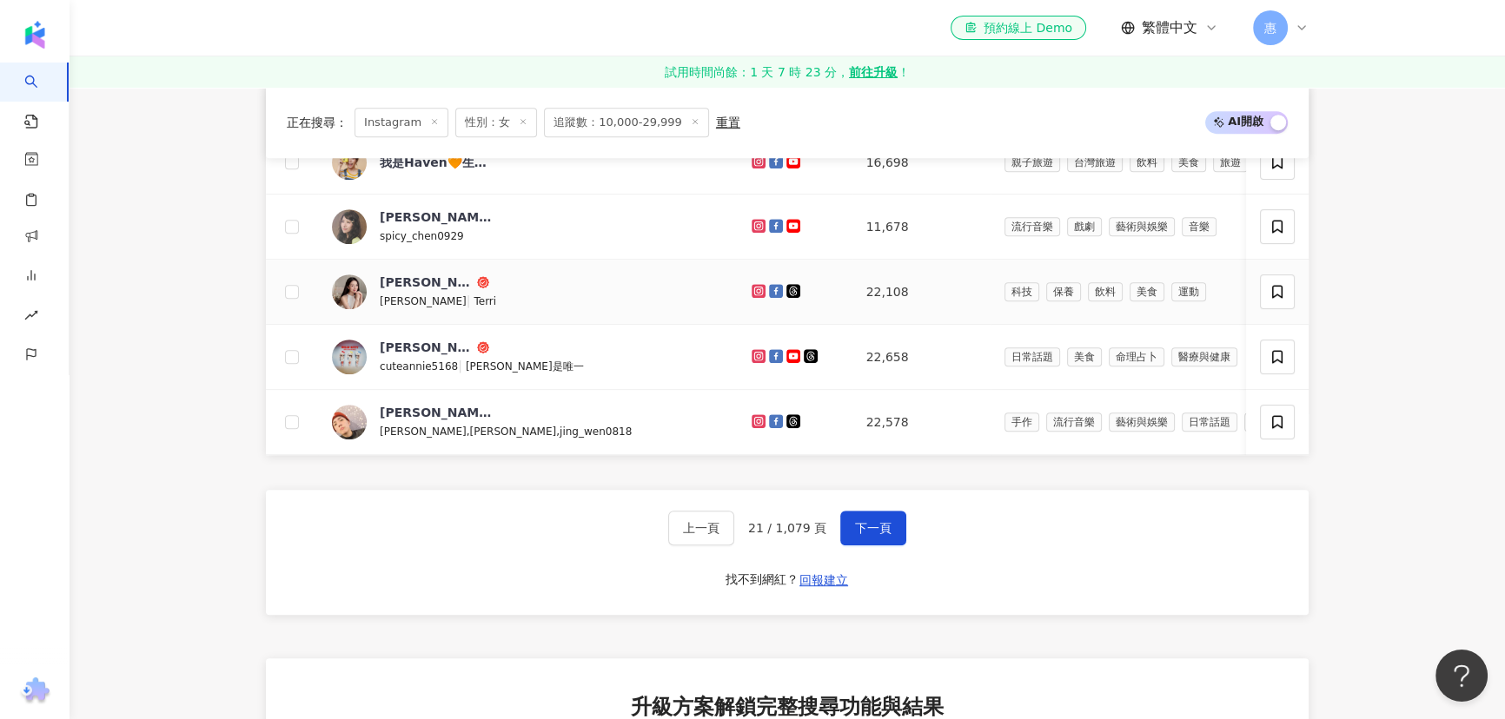
scroll to position [1218, 0]
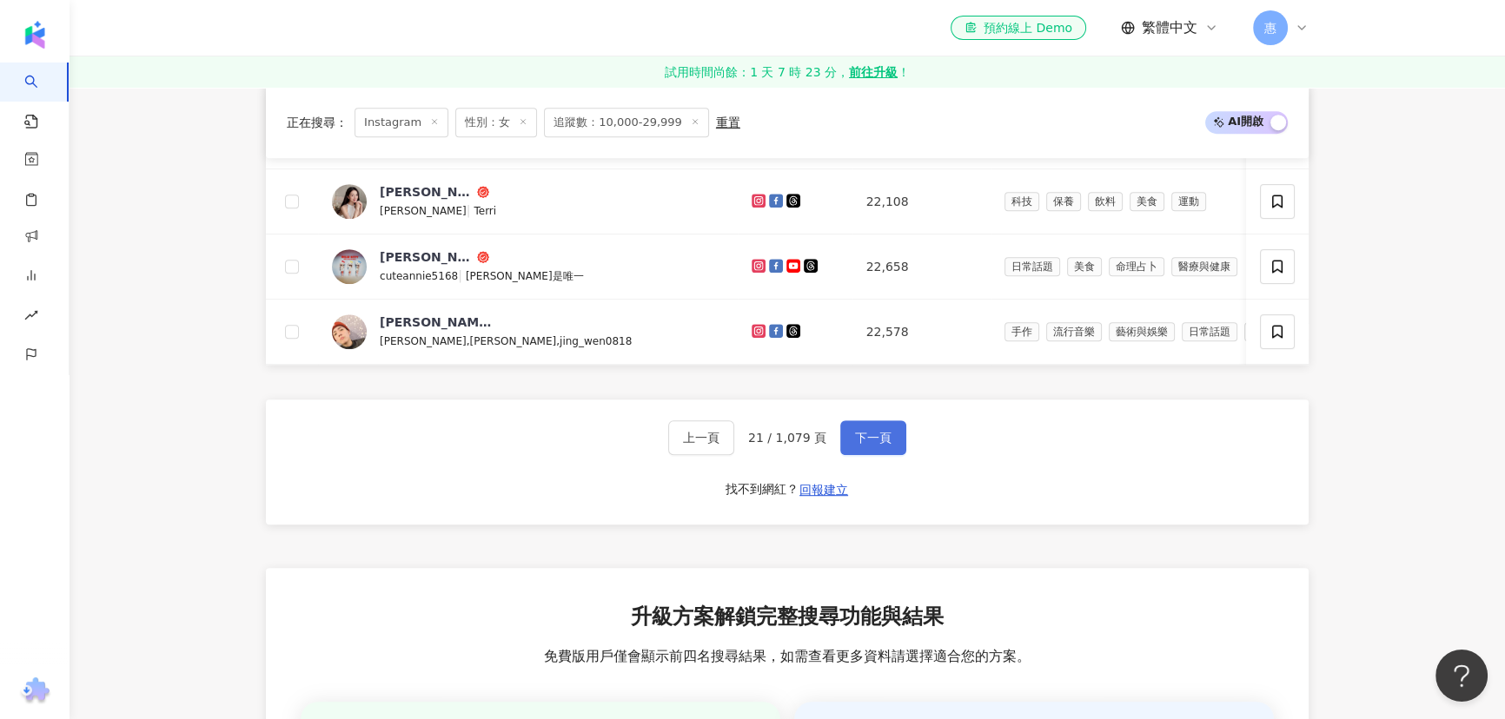
click at [881, 442] on span "下一頁" at bounding box center [873, 438] width 36 height 14
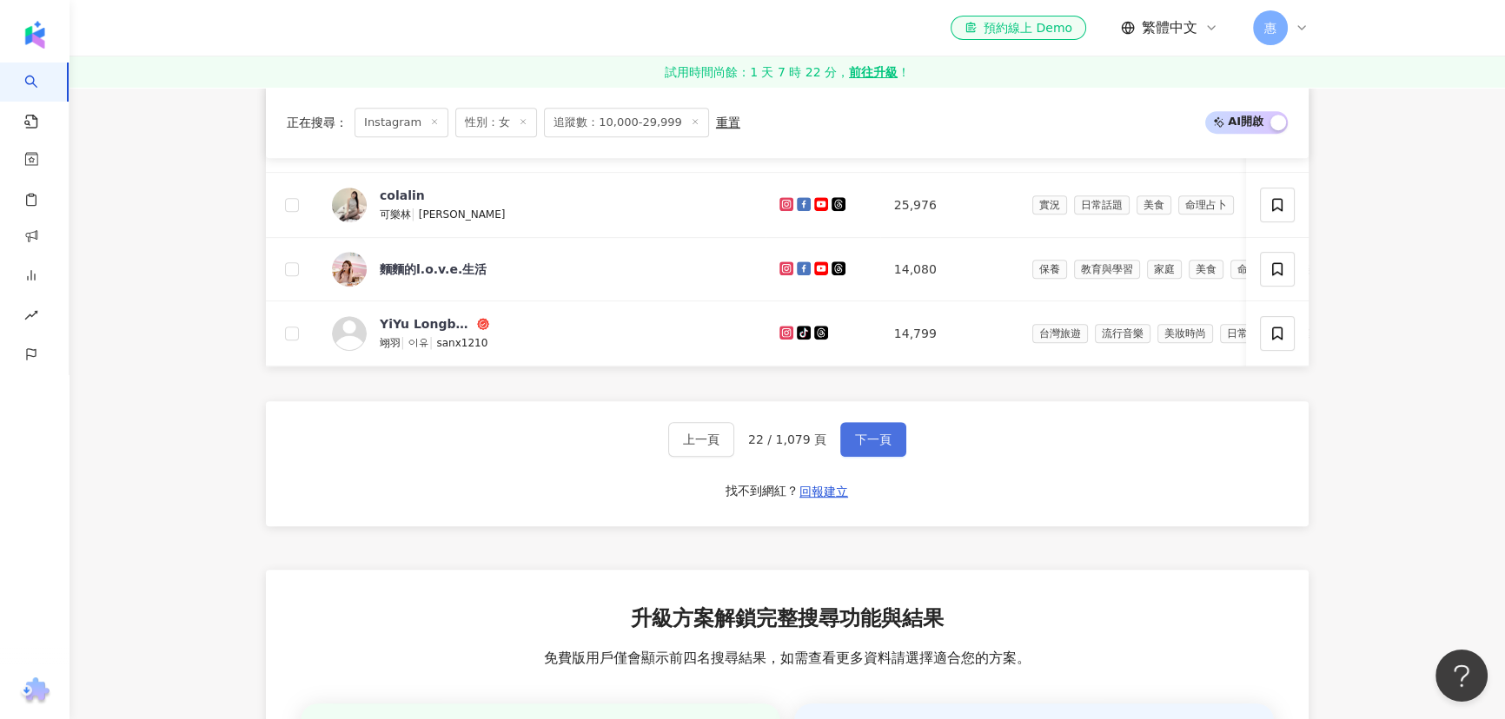
click at [880, 434] on span "下一頁" at bounding box center [873, 440] width 36 height 14
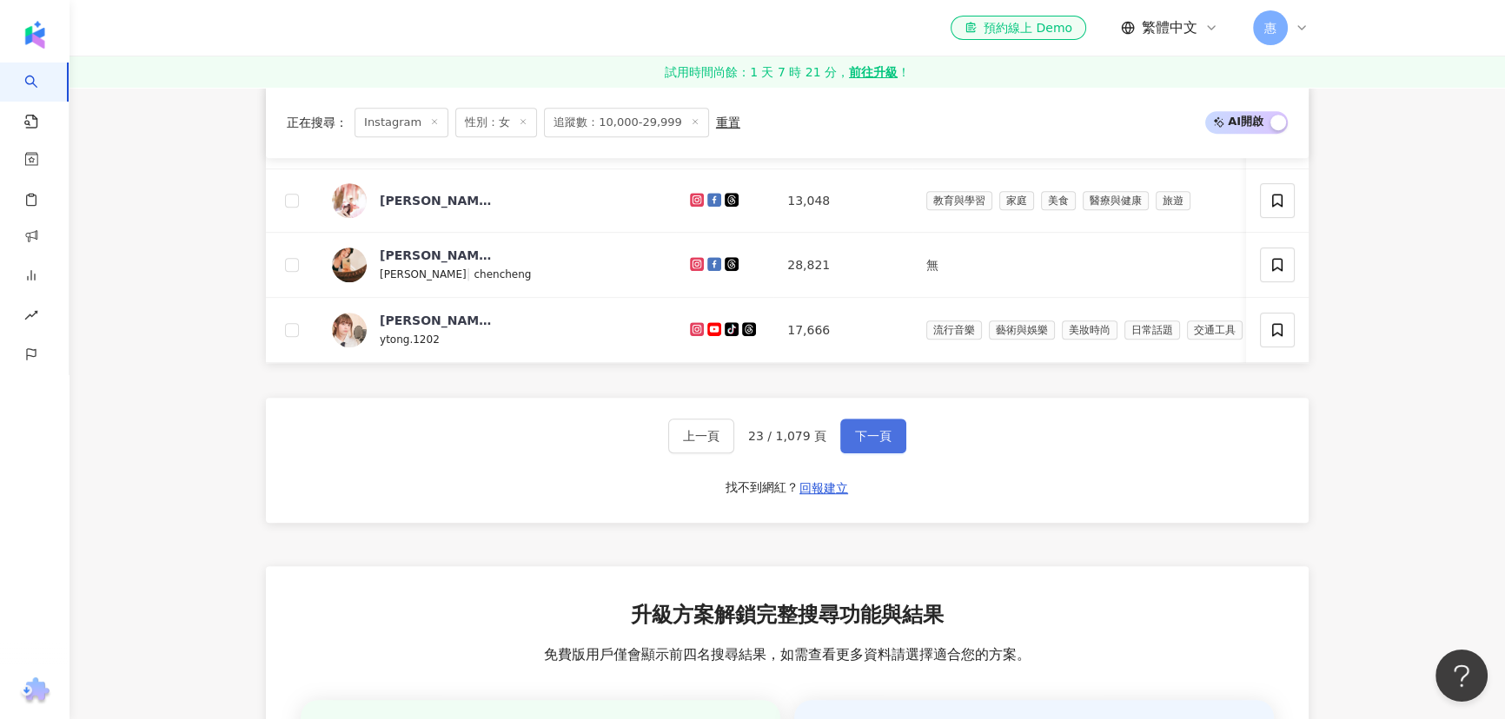
click at [870, 438] on span "下一頁" at bounding box center [873, 436] width 36 height 14
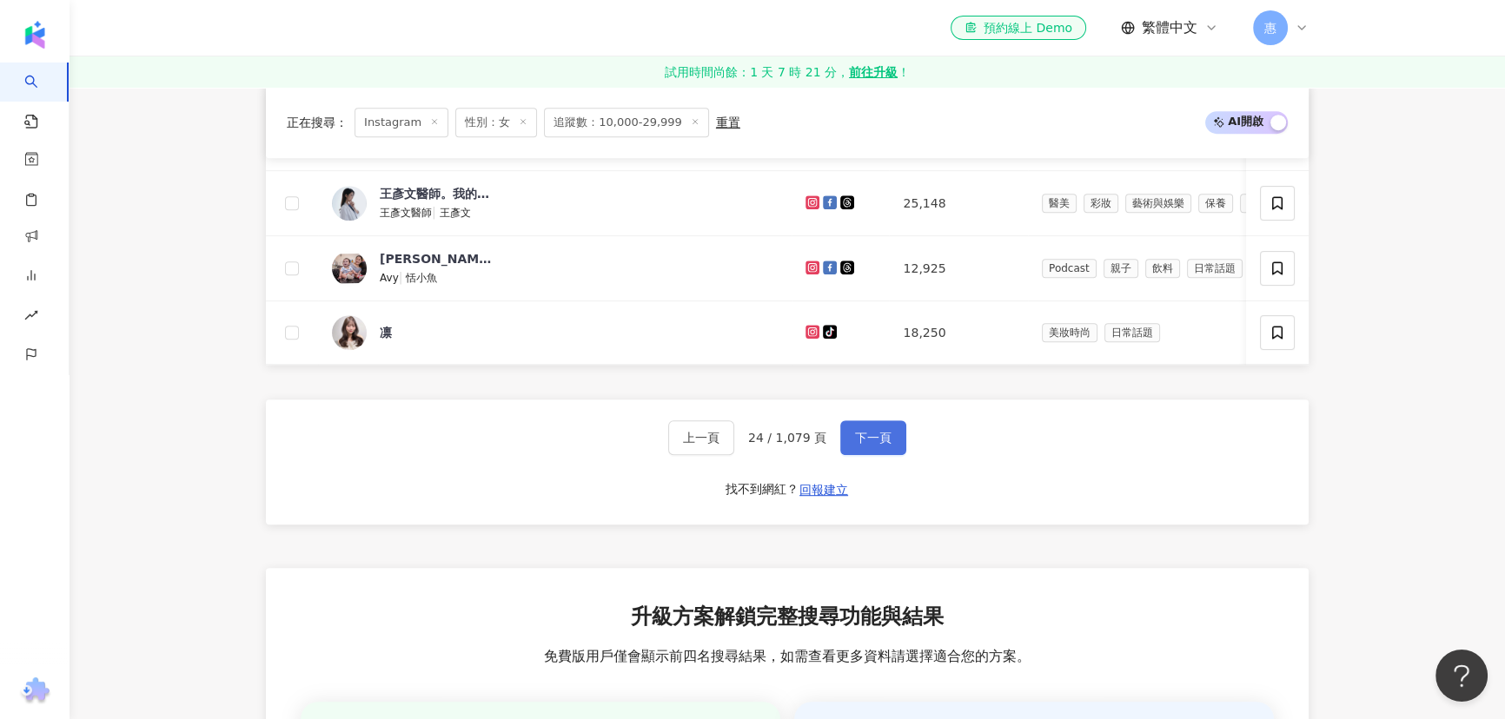
click at [852, 425] on button "下一頁" at bounding box center [873, 438] width 66 height 35
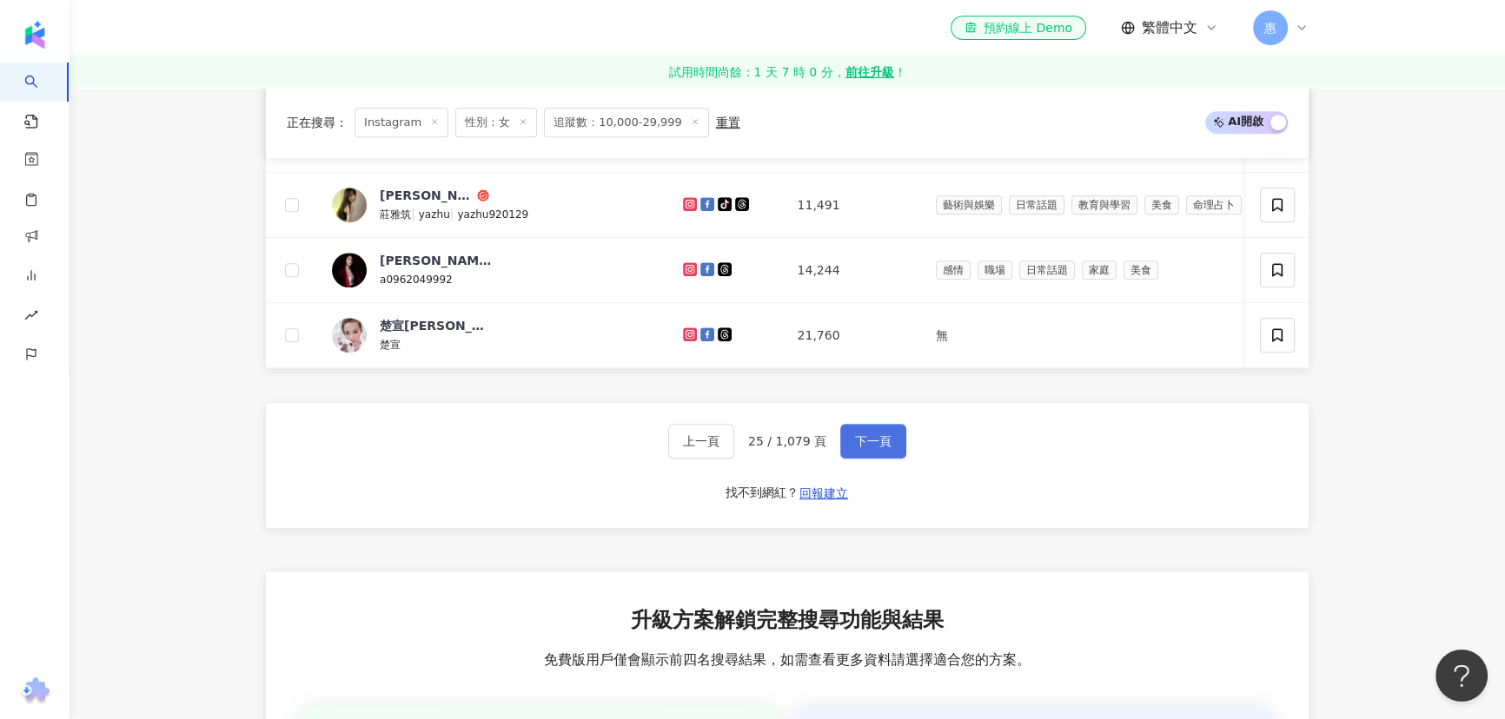
click at [863, 446] on span "下一頁" at bounding box center [873, 441] width 36 height 14
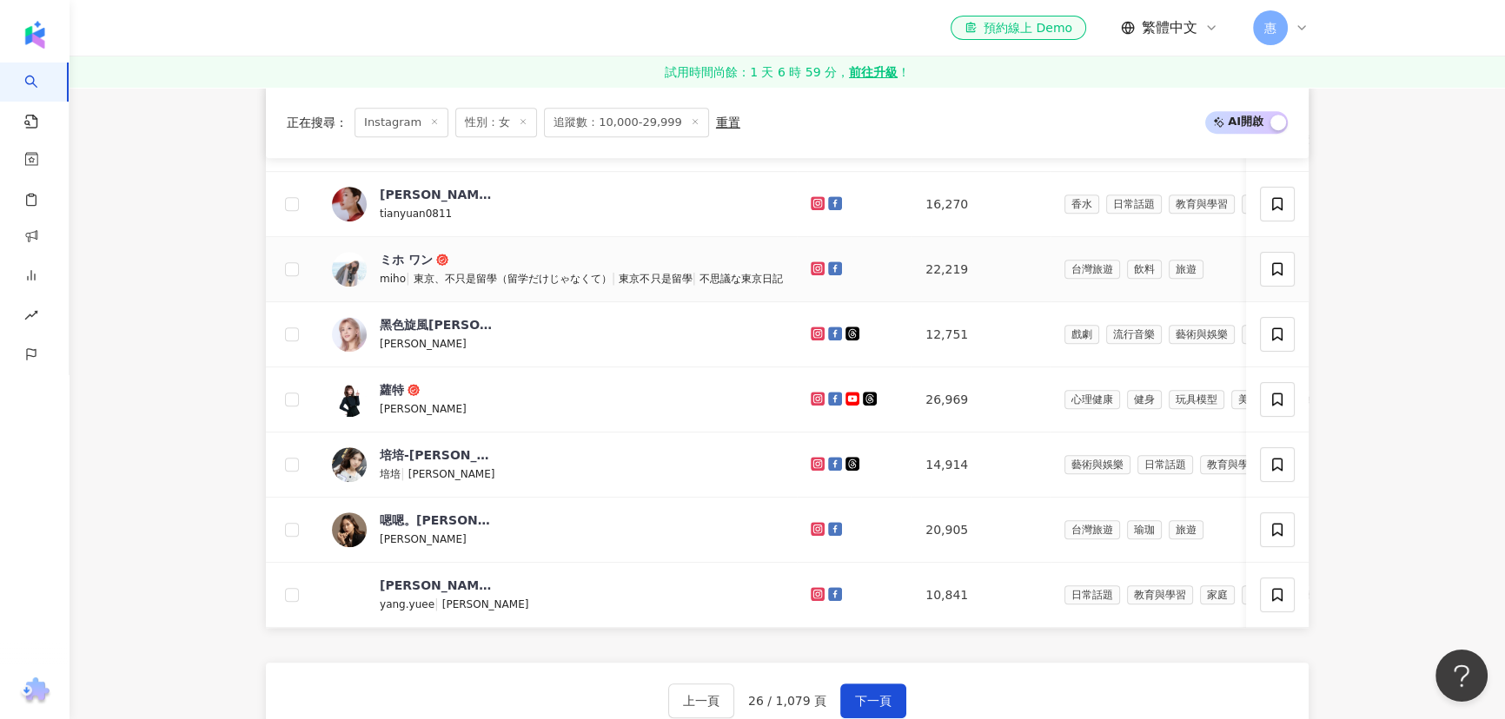
scroll to position [982, 0]
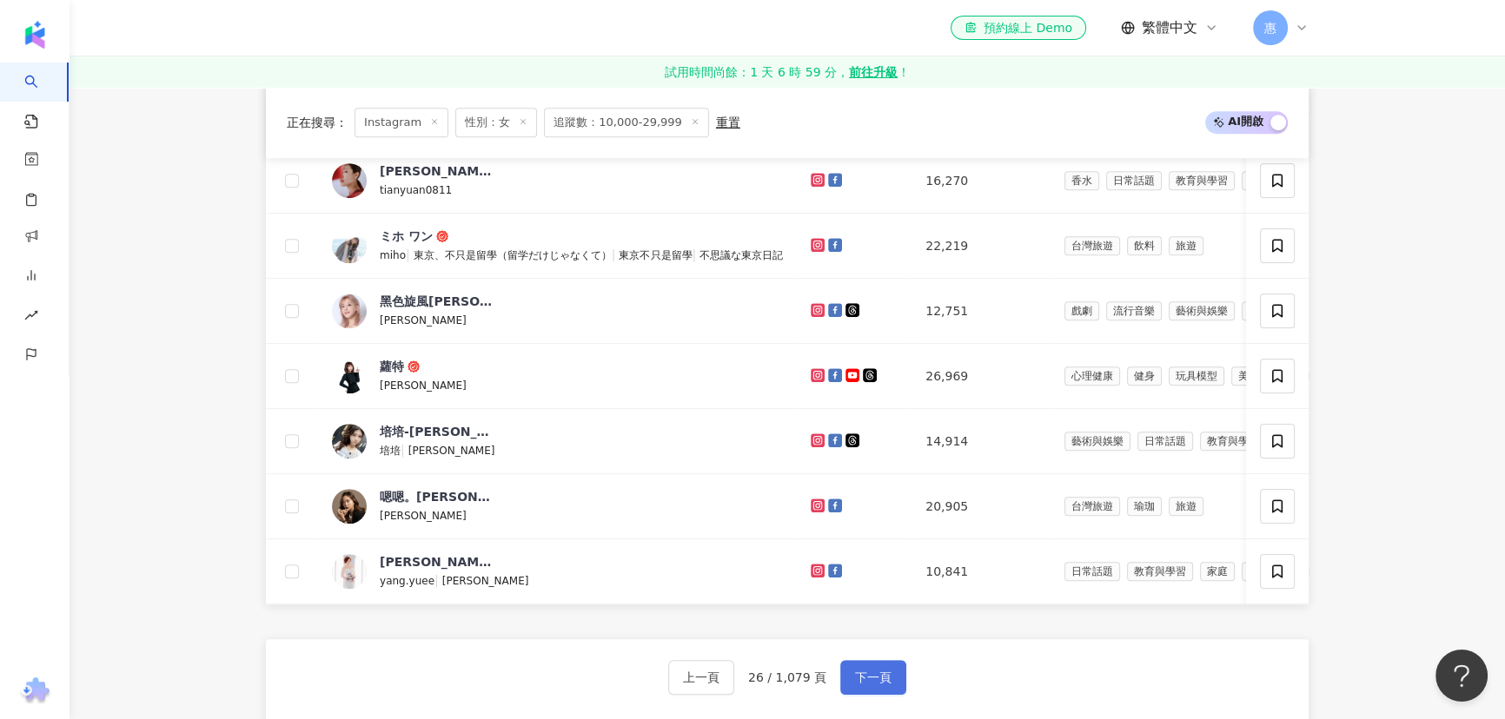
click at [884, 678] on span "下一頁" at bounding box center [873, 678] width 36 height 14
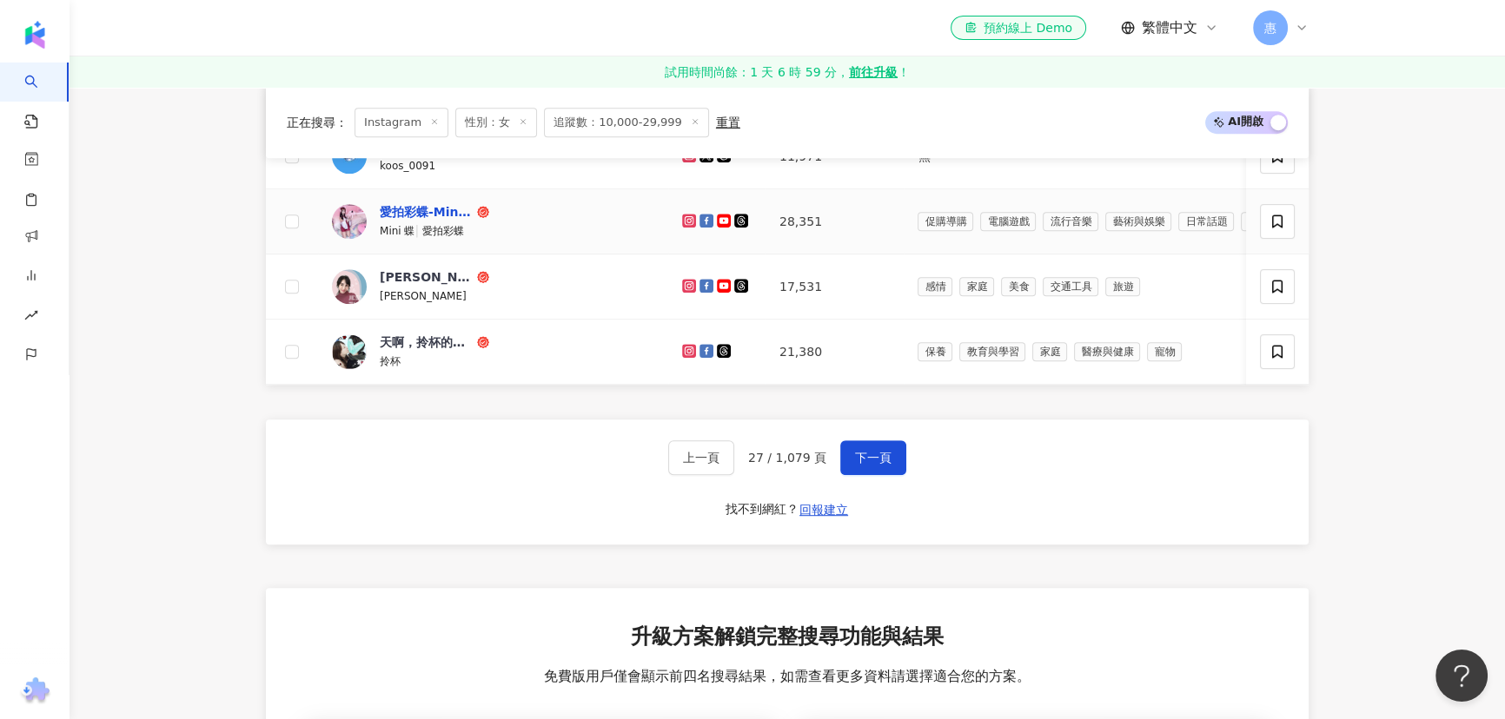
scroll to position [1218, 0]
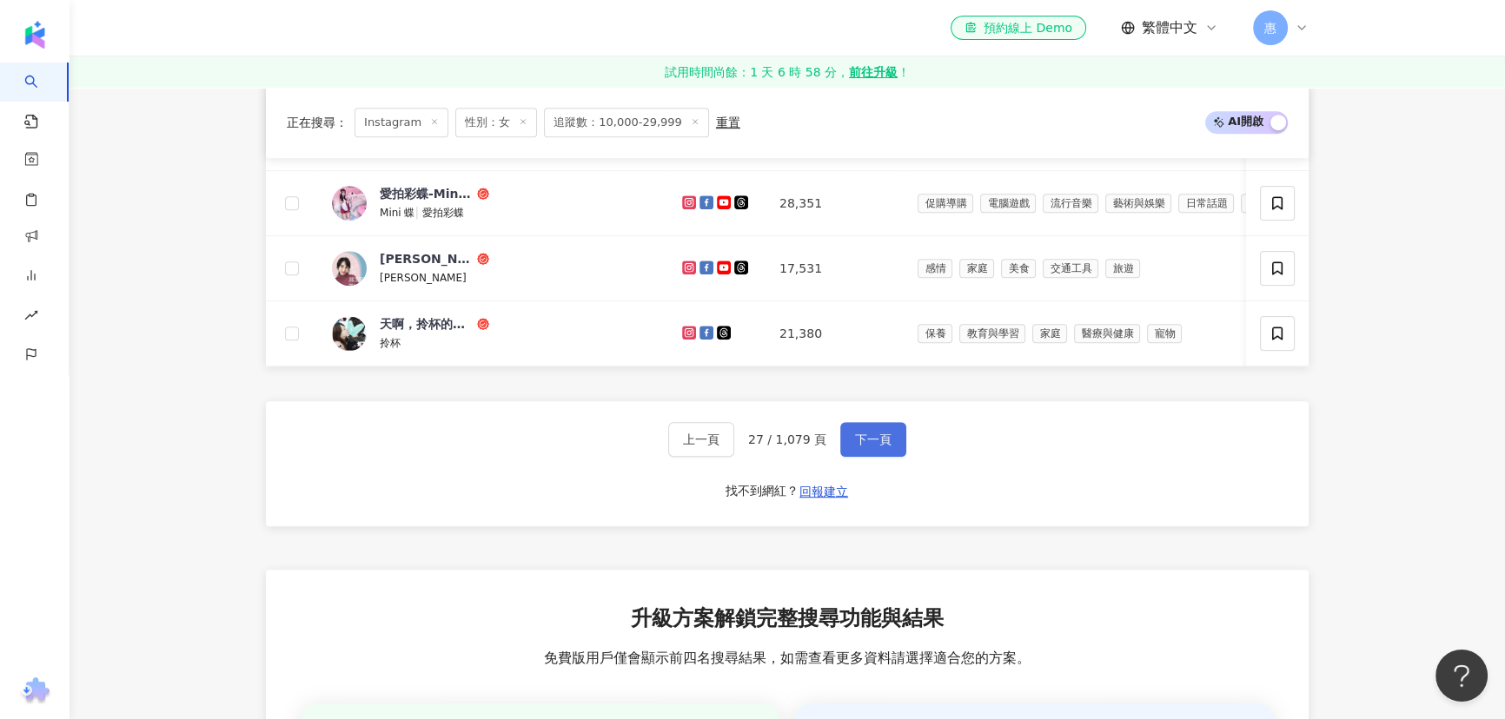
click at [870, 433] on span "下一頁" at bounding box center [873, 440] width 36 height 14
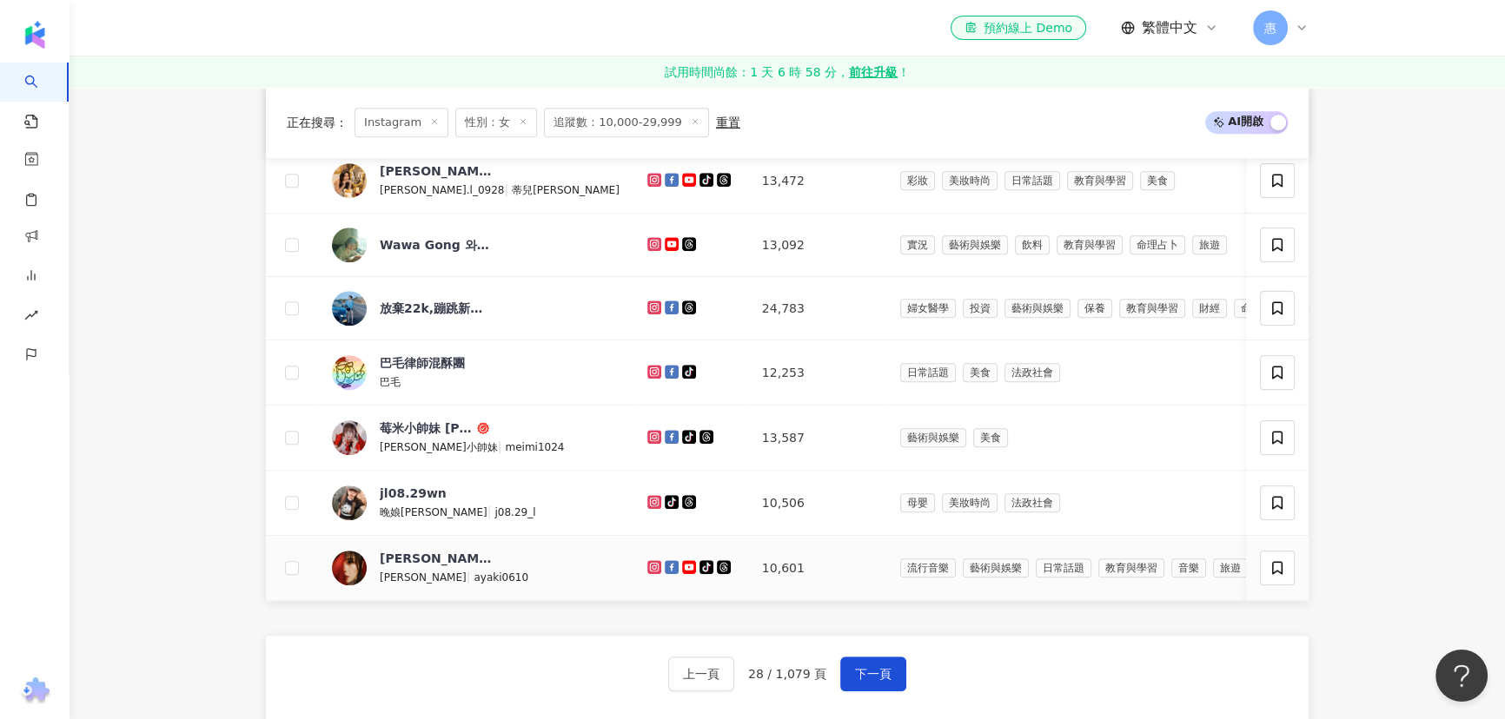
scroll to position [745, 0]
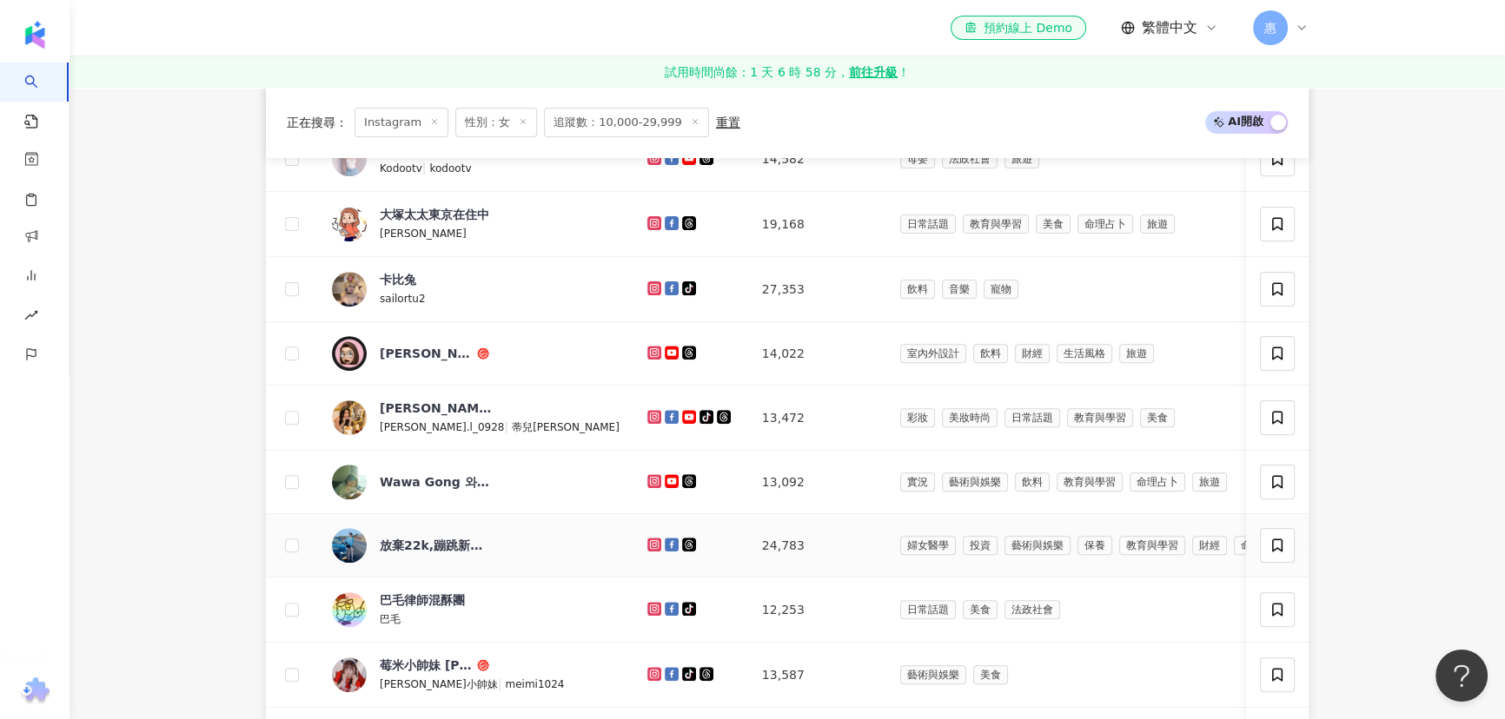
drag, startPoint x: 568, startPoint y: 558, endPoint x: 507, endPoint y: 556, distance: 60.8
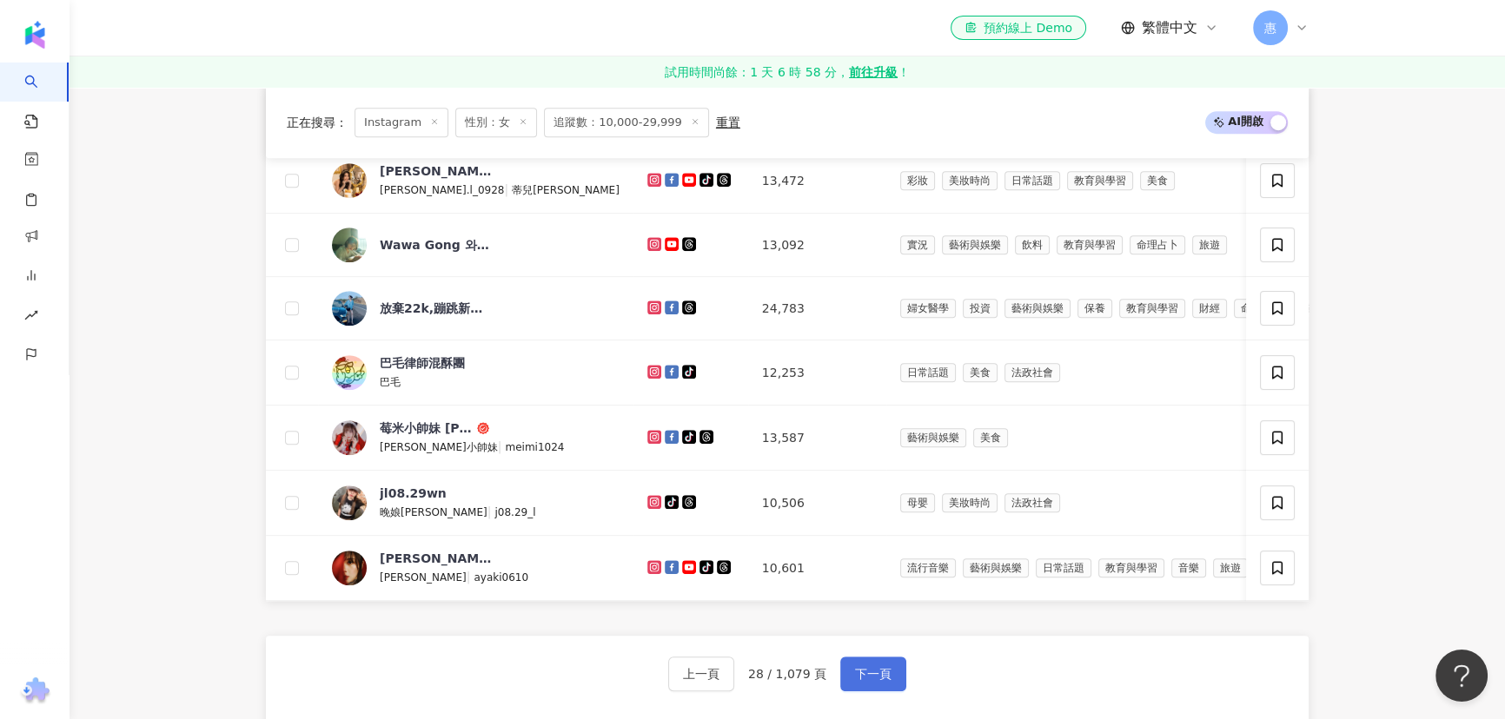
click at [882, 670] on span "下一頁" at bounding box center [873, 674] width 36 height 14
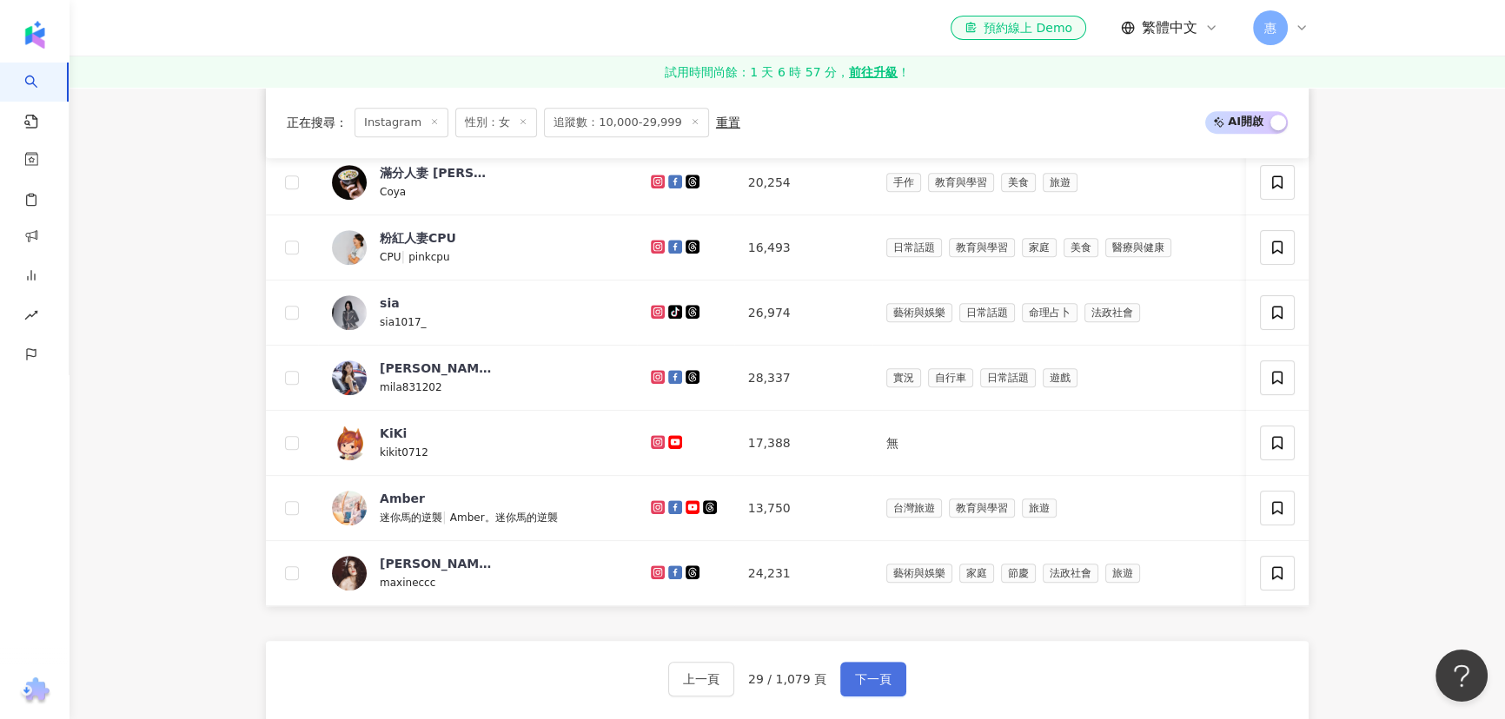
click at [894, 683] on button "下一頁" at bounding box center [873, 679] width 66 height 35
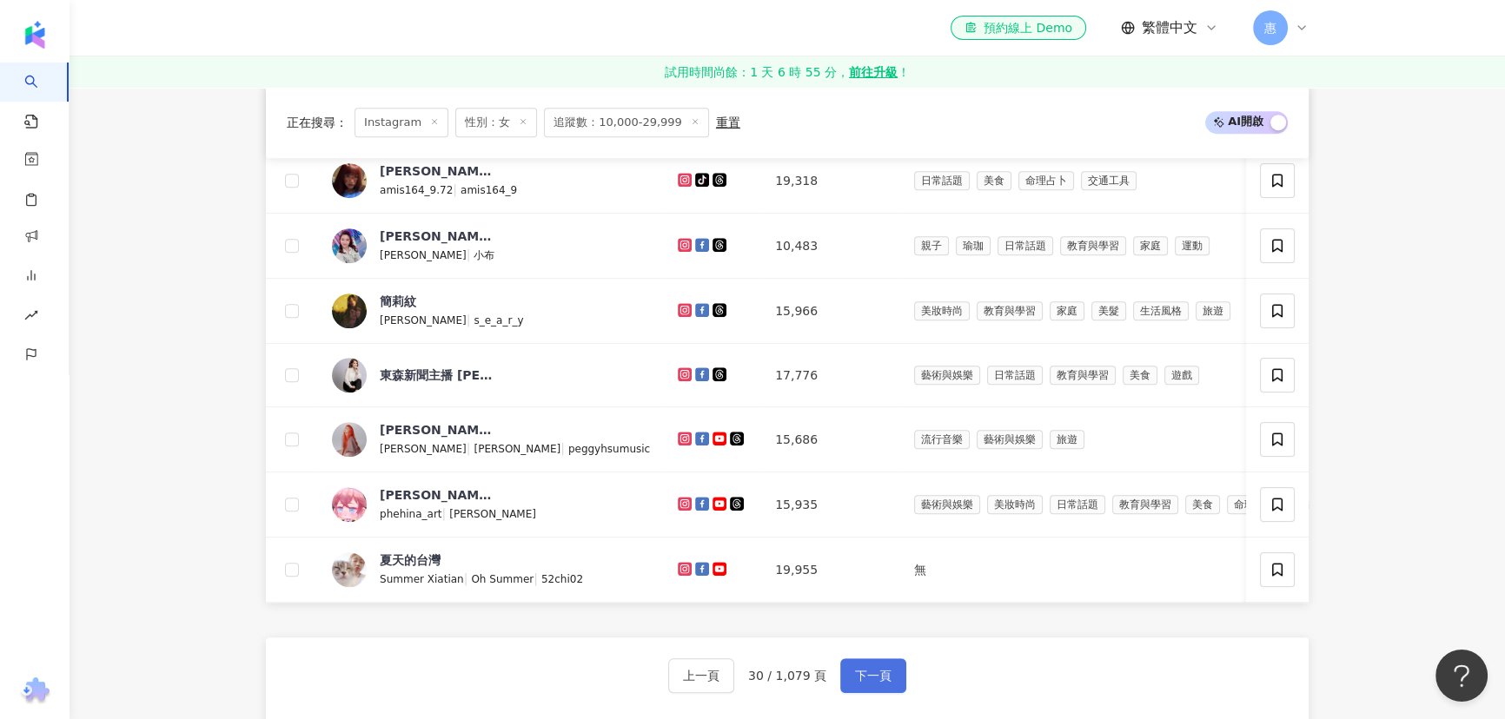
click at [885, 675] on span "下一頁" at bounding box center [873, 676] width 36 height 14
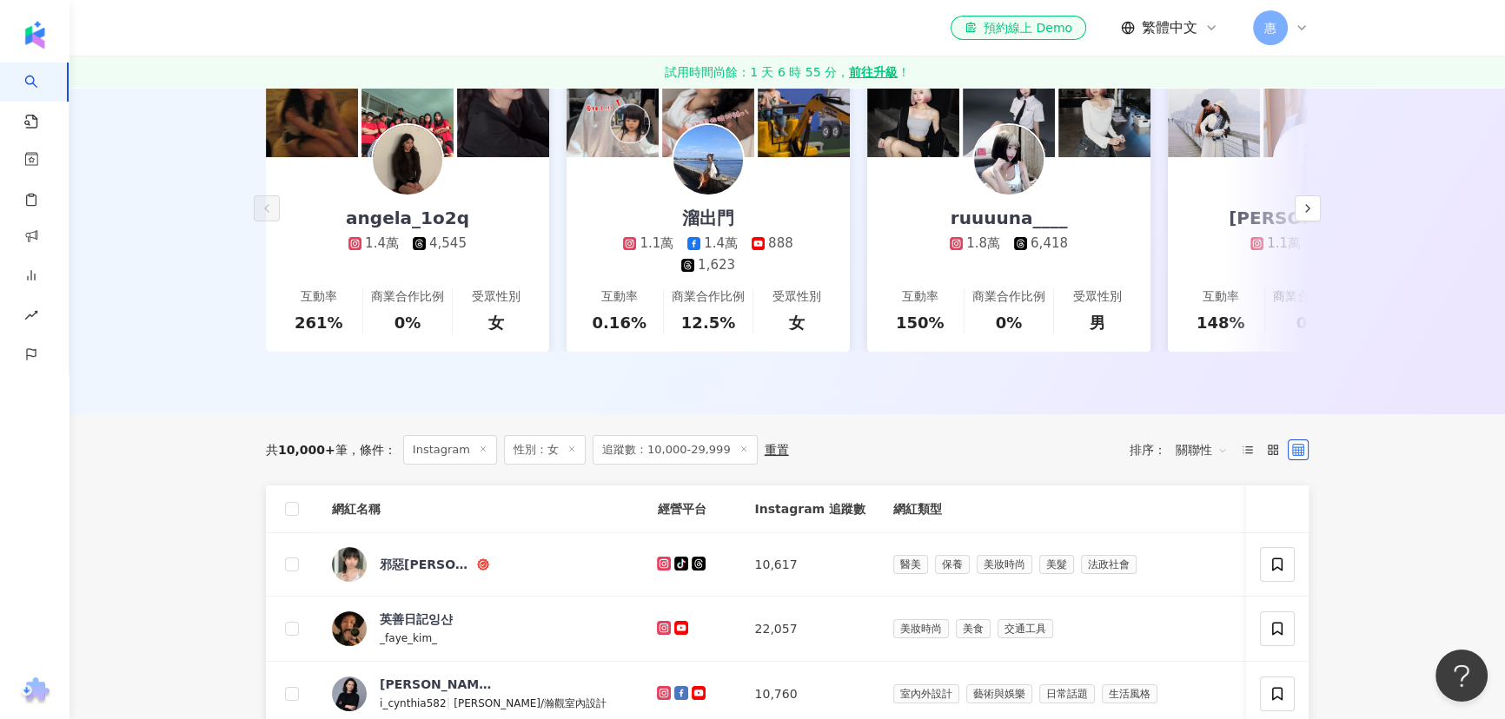
scroll to position [270, 0]
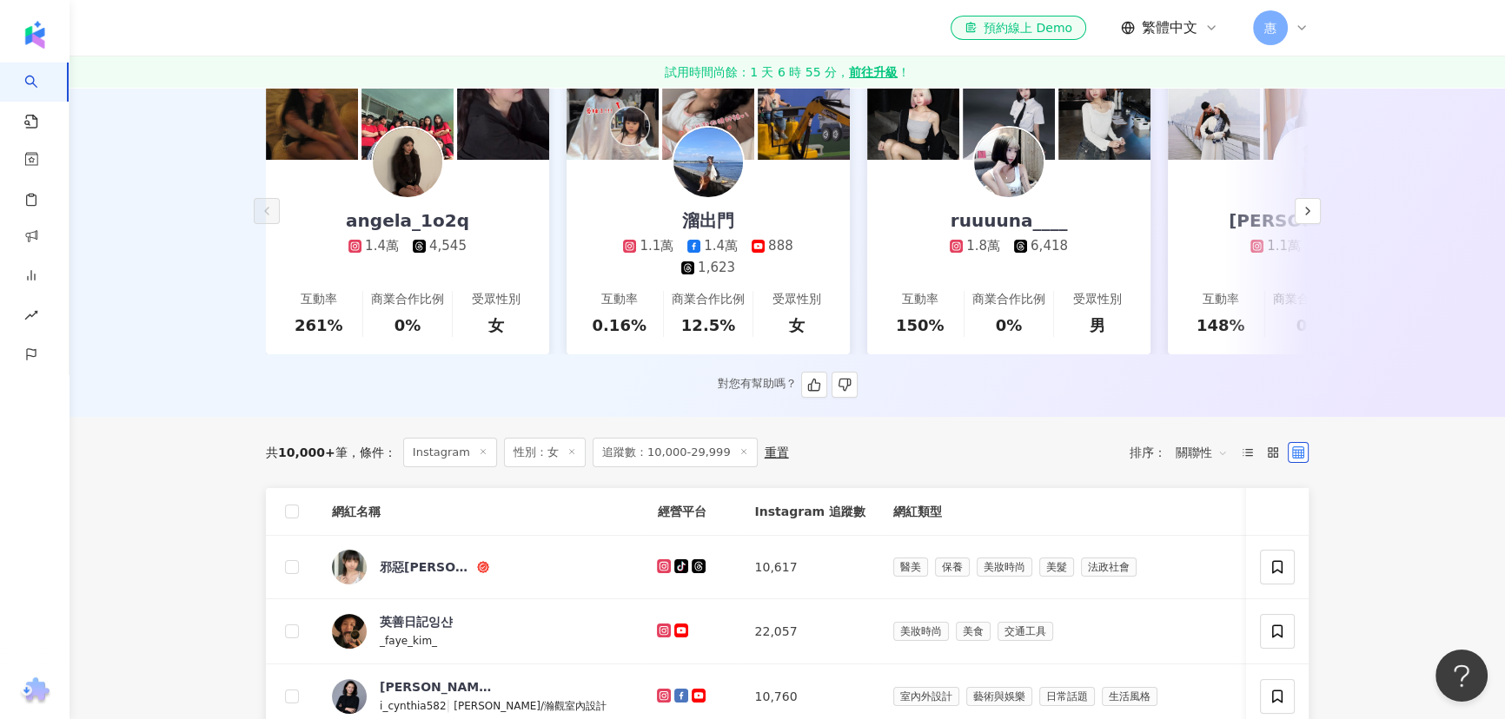
click at [589, 357] on div "AI 推薦 ： 精選優質網紅 angela_1o2q 1.4萬 4,545 互動率 261% 商業合作比例 0% 受眾性別 女 溜出門 1.1萬 1.4萬 8…" at bounding box center [787, 208] width 1112 height 380
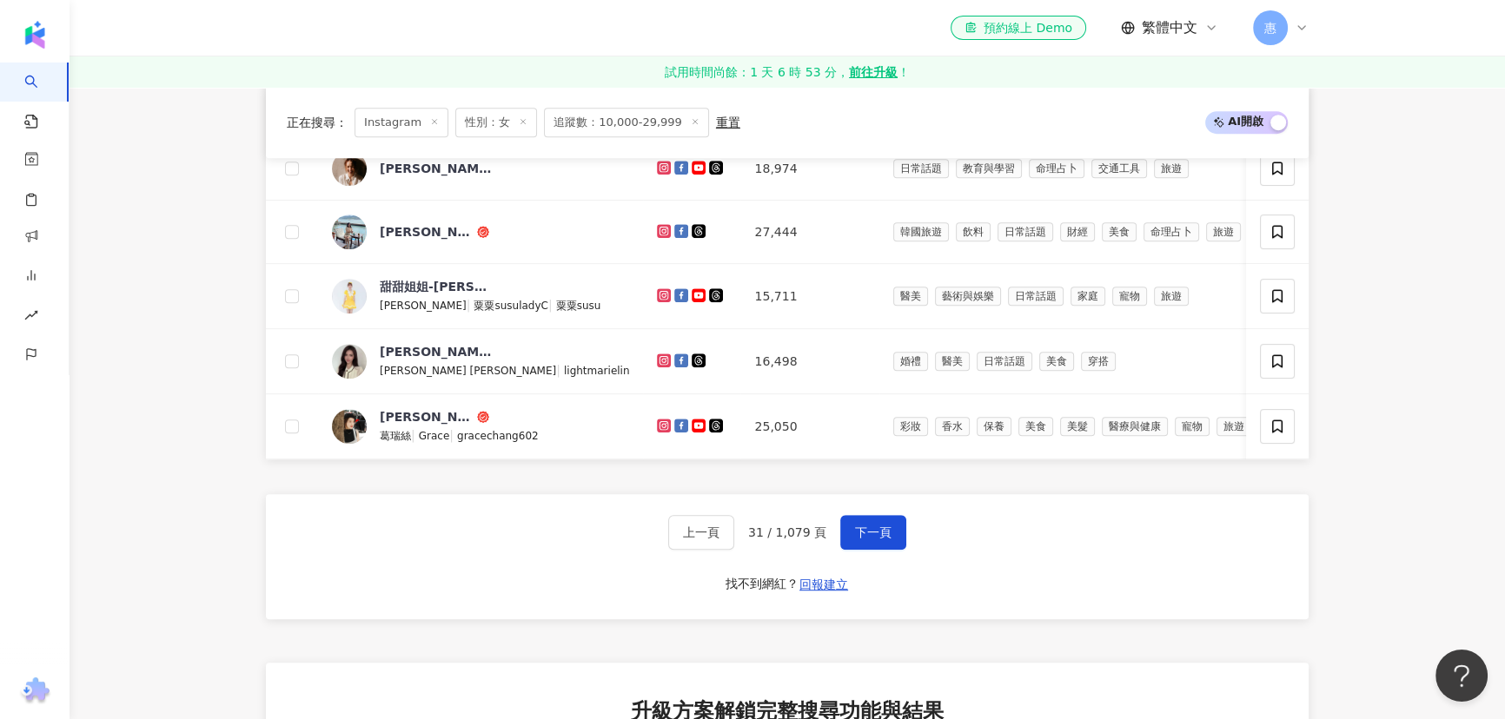
scroll to position [1218, 0]
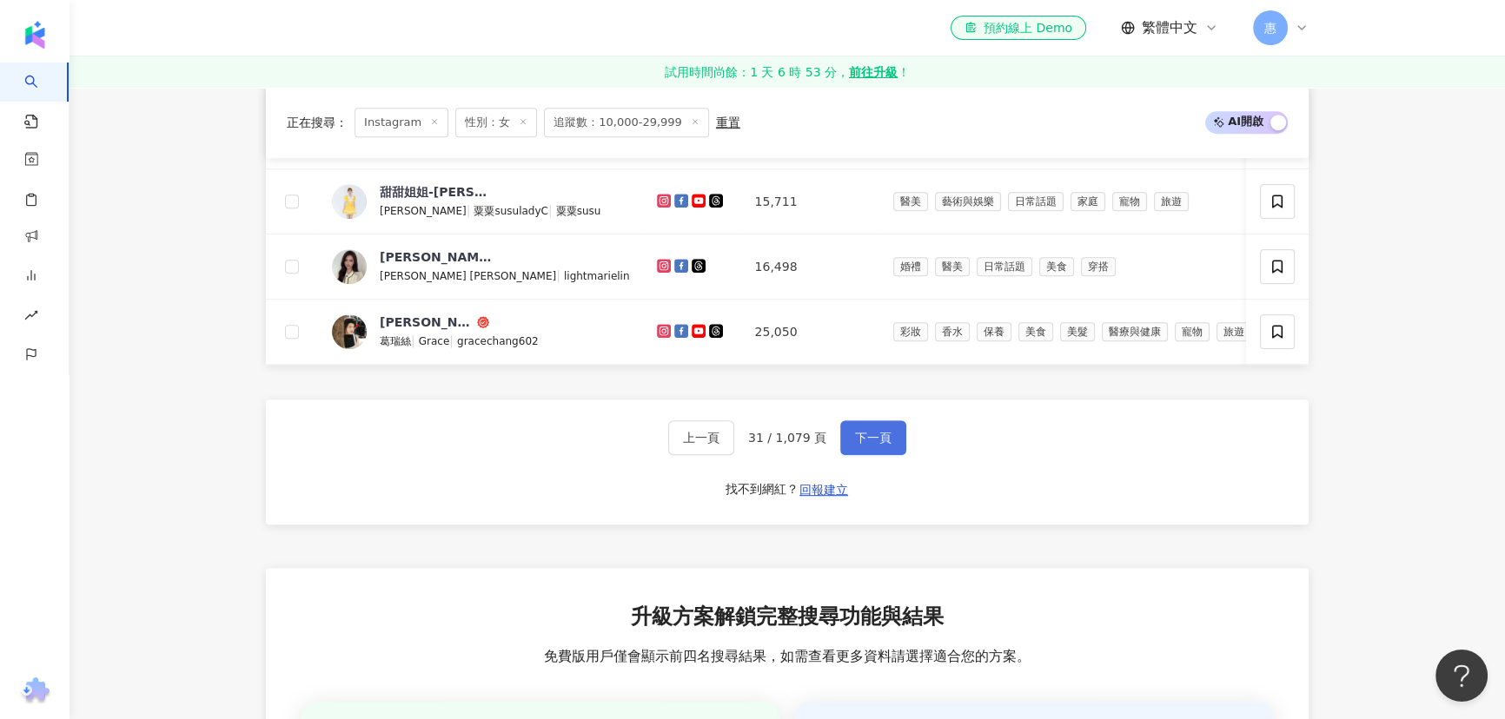
click at [889, 441] on button "下一頁" at bounding box center [873, 438] width 66 height 35
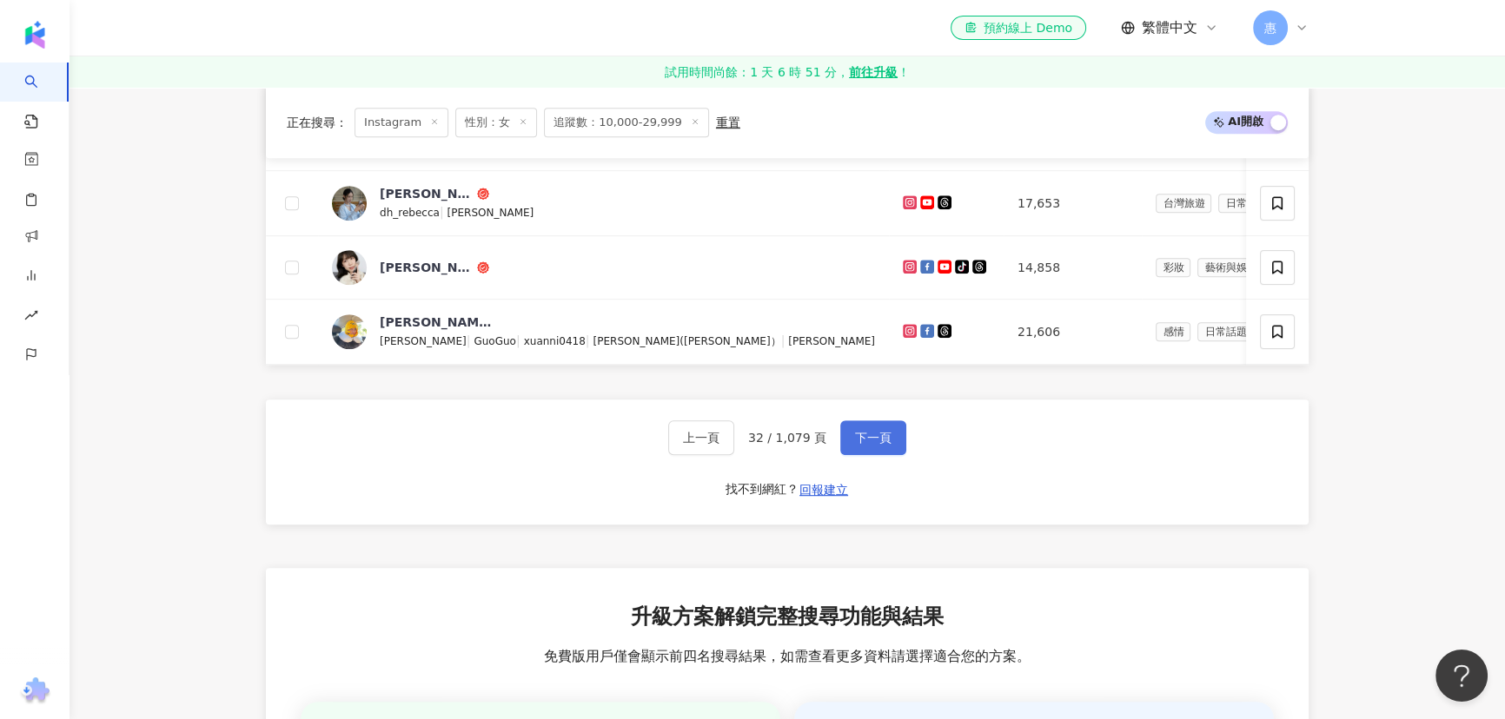
click at [877, 434] on span "下一頁" at bounding box center [873, 438] width 36 height 14
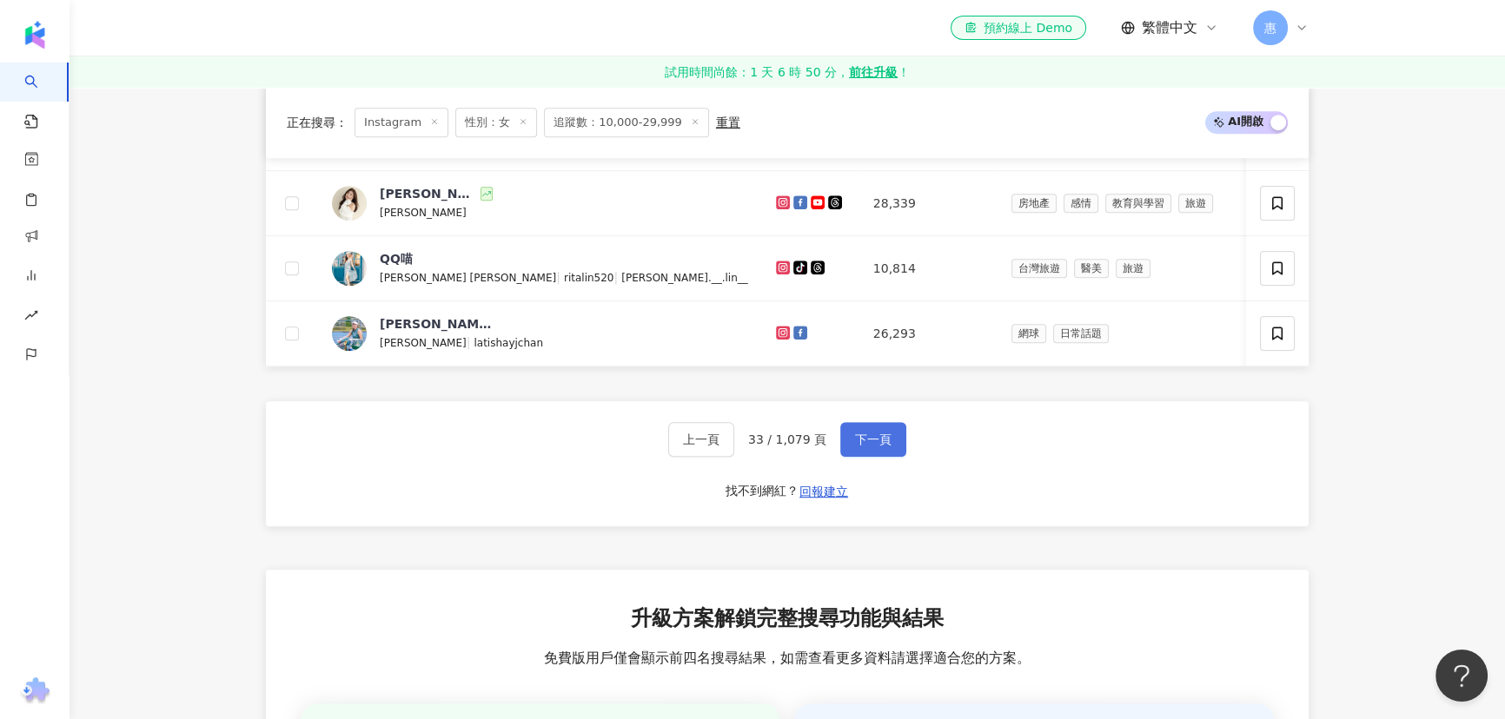
click at [873, 453] on button "下一頁" at bounding box center [873, 439] width 66 height 35
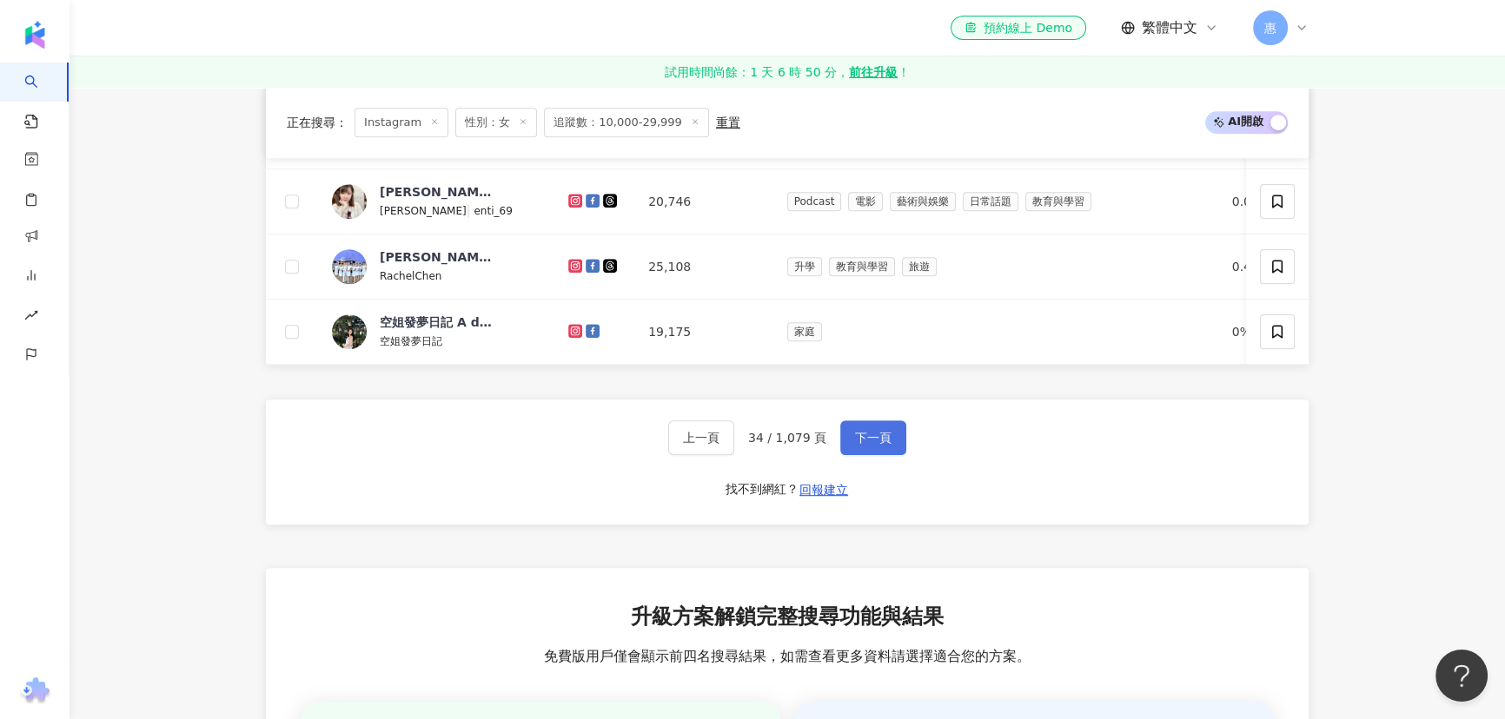
click at [857, 439] on span "下一頁" at bounding box center [873, 438] width 36 height 14
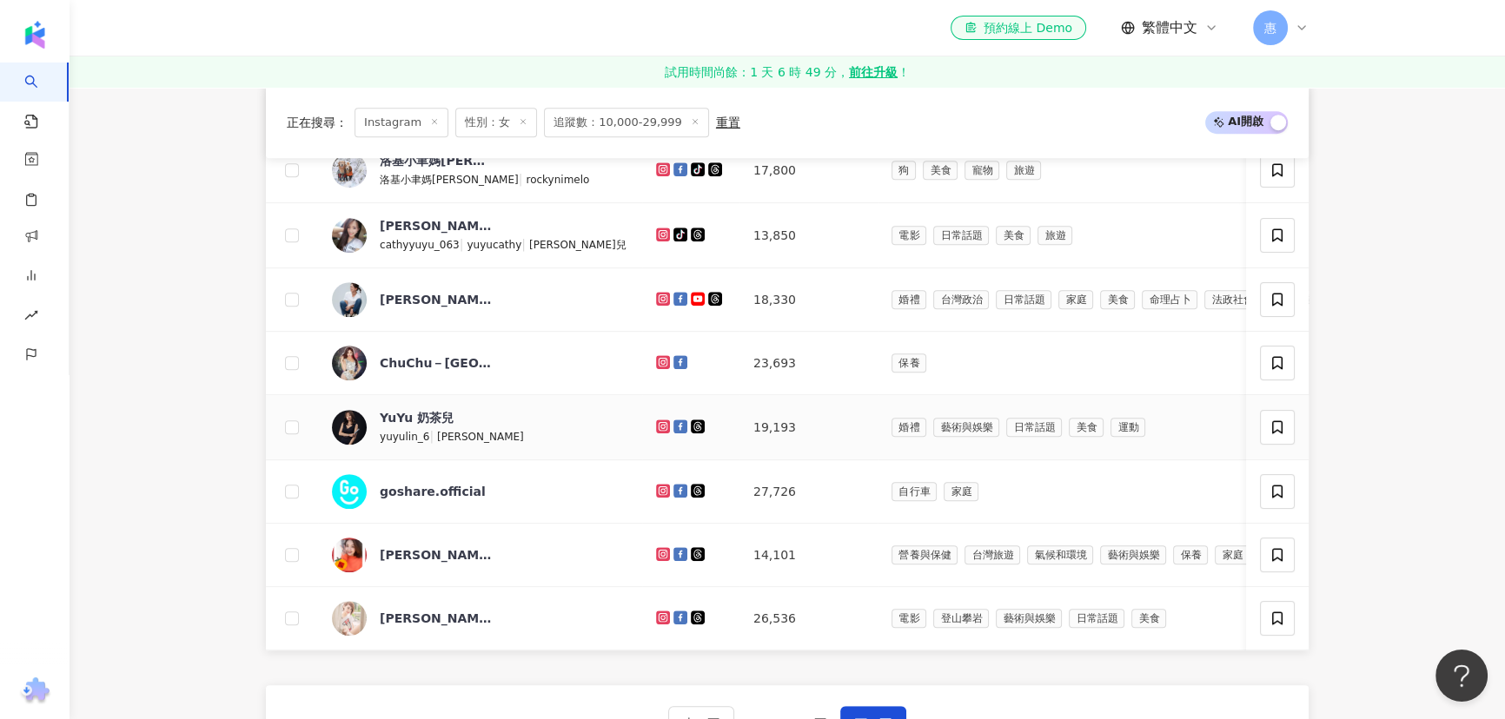
scroll to position [982, 0]
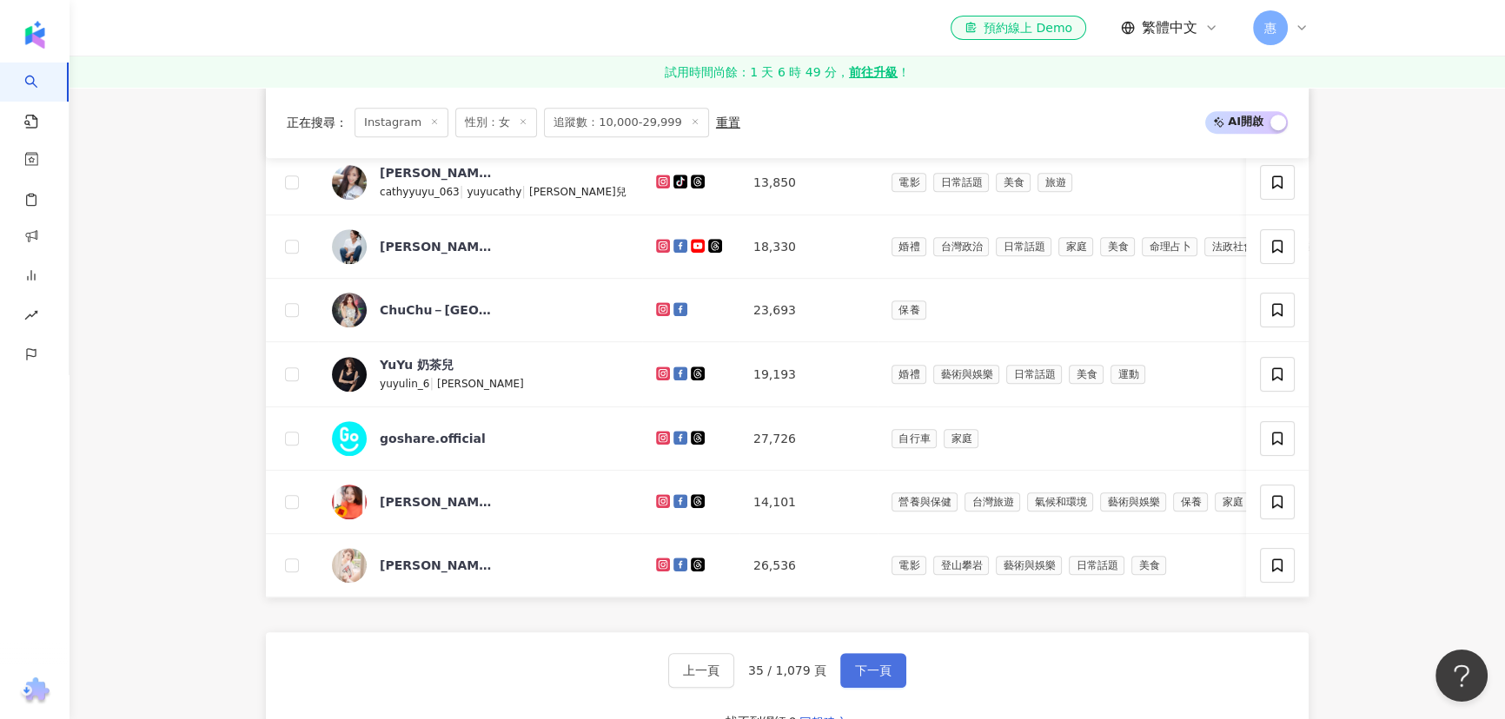
click at [859, 666] on span "下一頁" at bounding box center [873, 671] width 36 height 14
